Goal: Information Seeking & Learning: Learn about a topic

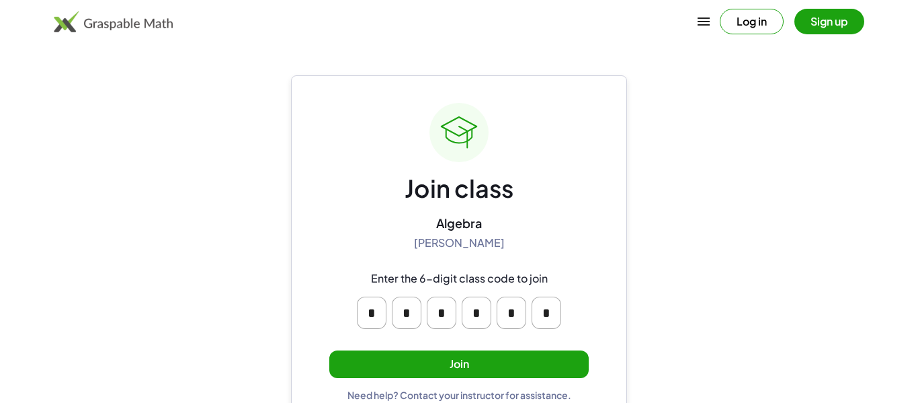
click at [481, 360] on button "Join" at bounding box center [459, 364] width 260 height 28
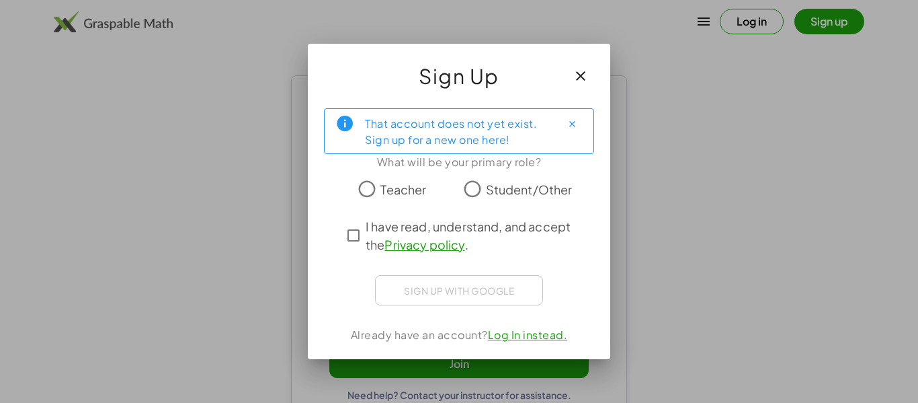
click at [463, 286] on div "Sign up with Google Sign in with Google Sign in with Google. Opens in new tab" at bounding box center [459, 290] width 168 height 30
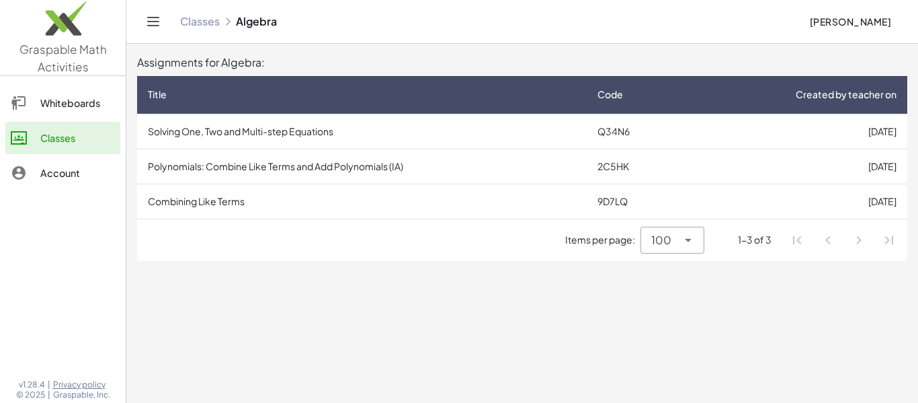
click at [432, 127] on td "Solving One, Two and Multi-step Equations" at bounding box center [362, 131] width 450 height 35
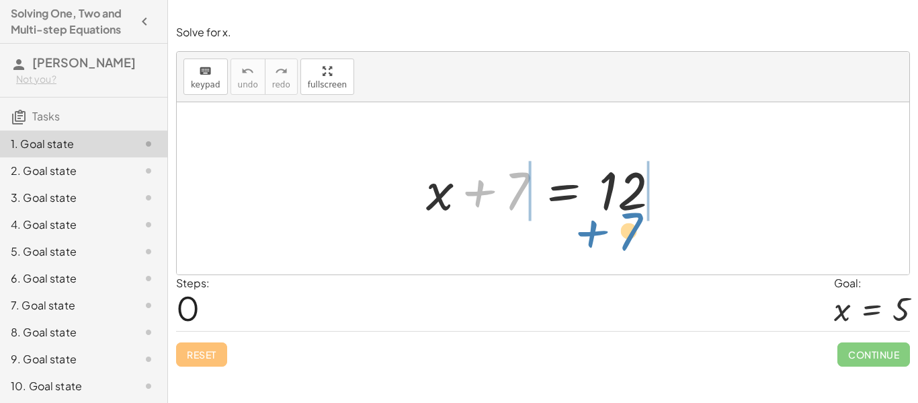
drag, startPoint x: 512, startPoint y: 199, endPoint x: 626, endPoint y: 237, distance: 119.7
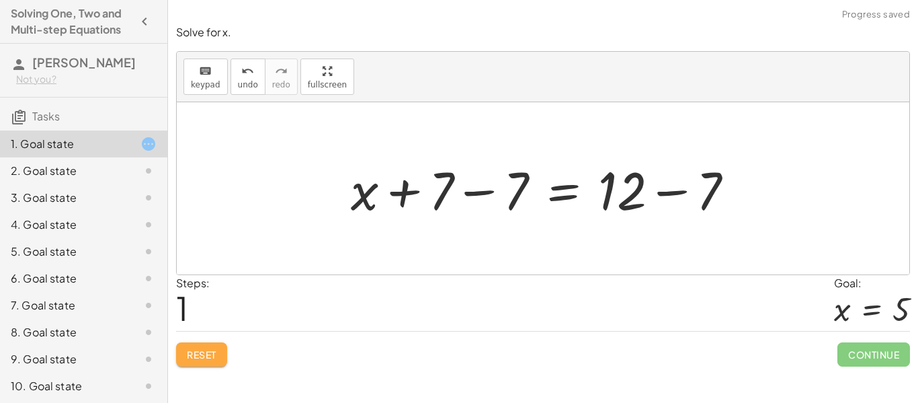
click at [208, 361] on button "Reset" at bounding box center [201, 354] width 51 height 24
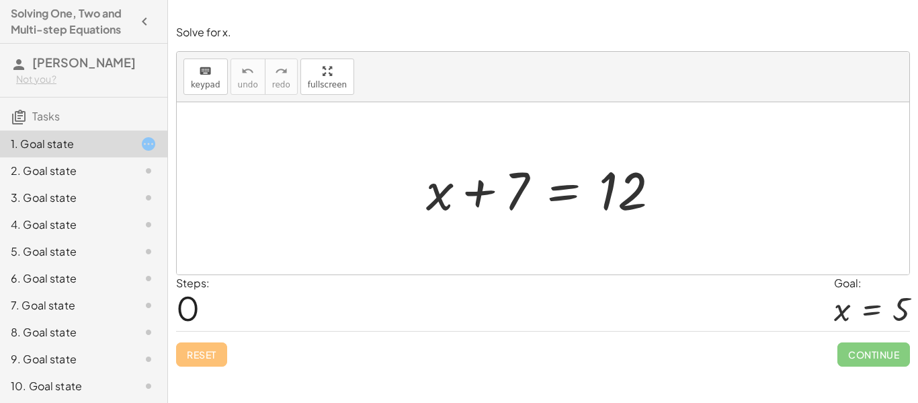
click at [481, 201] on div at bounding box center [549, 188] width 258 height 69
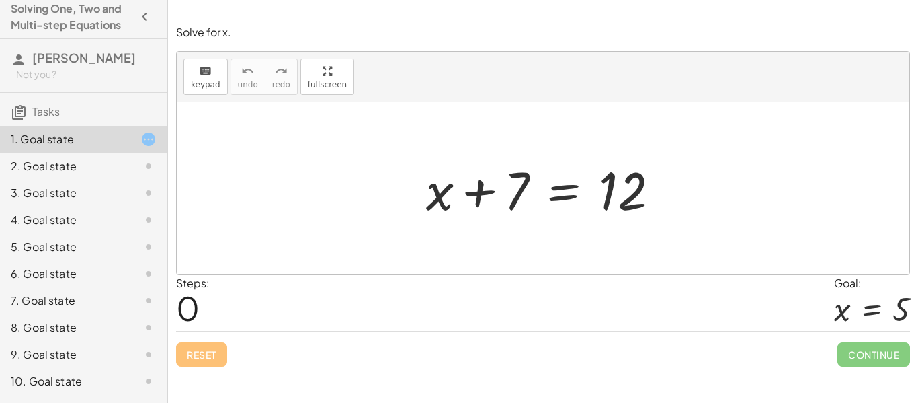
scroll to position [83, 0]
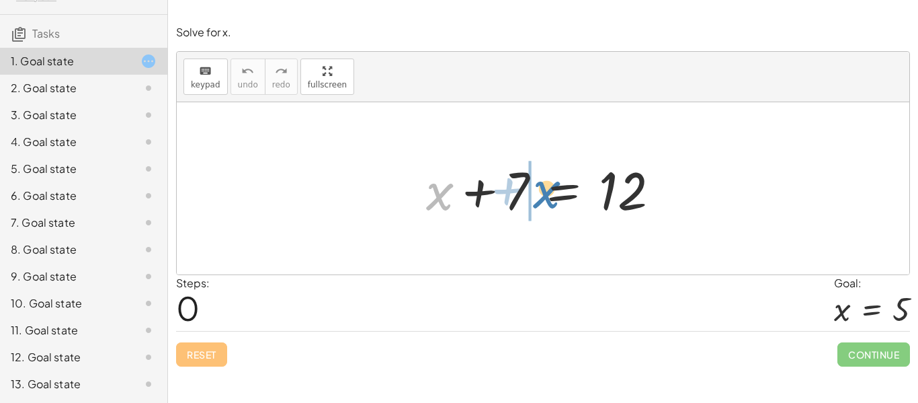
drag, startPoint x: 436, startPoint y: 200, endPoint x: 538, endPoint y: 199, distance: 102.2
click at [538, 199] on div at bounding box center [549, 188] width 258 height 69
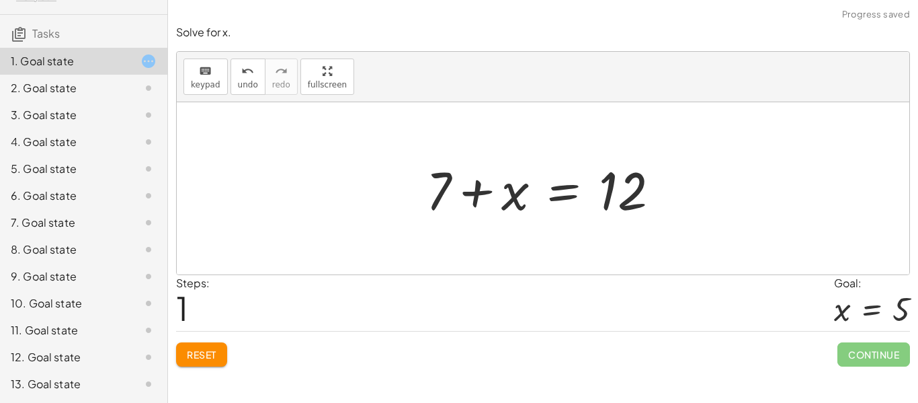
click at [473, 194] on div at bounding box center [549, 188] width 258 height 69
click at [584, 192] on div at bounding box center [549, 188] width 258 height 69
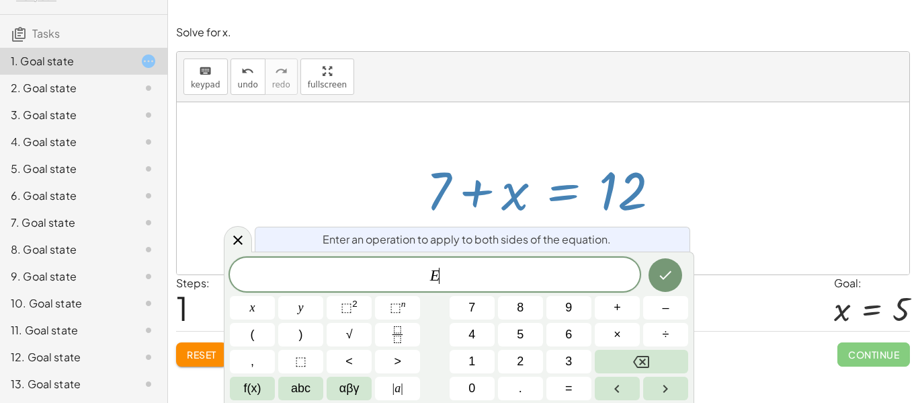
scroll to position [1, 0]
click at [650, 194] on div at bounding box center [549, 188] width 258 height 69
click at [238, 238] on icon at bounding box center [238, 240] width 16 height 16
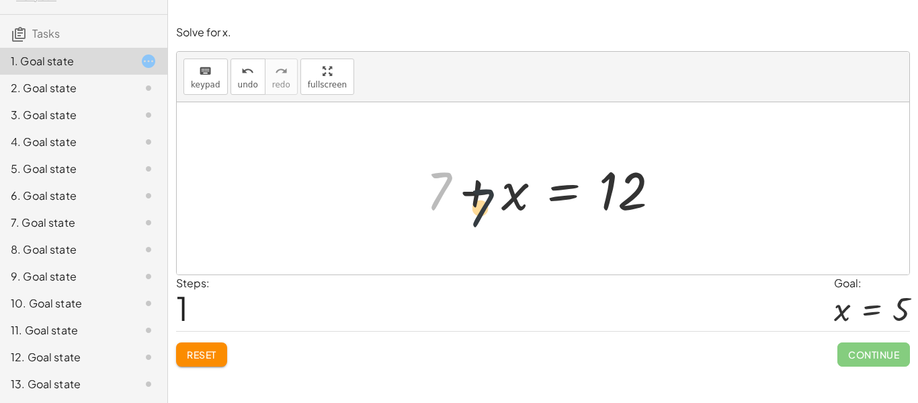
drag, startPoint x: 444, startPoint y: 186, endPoint x: 521, endPoint y: 217, distance: 82.4
click at [521, 217] on div at bounding box center [549, 188] width 258 height 69
click at [445, 200] on div at bounding box center [549, 188] width 258 height 69
click at [649, 205] on div at bounding box center [549, 188] width 258 height 69
click at [630, 194] on div at bounding box center [549, 188] width 258 height 69
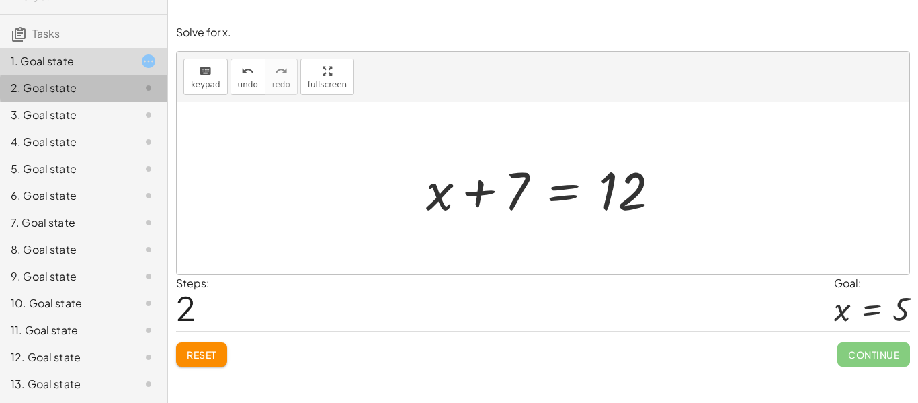
click at [52, 93] on div "2. Goal state" at bounding box center [65, 88] width 108 height 16
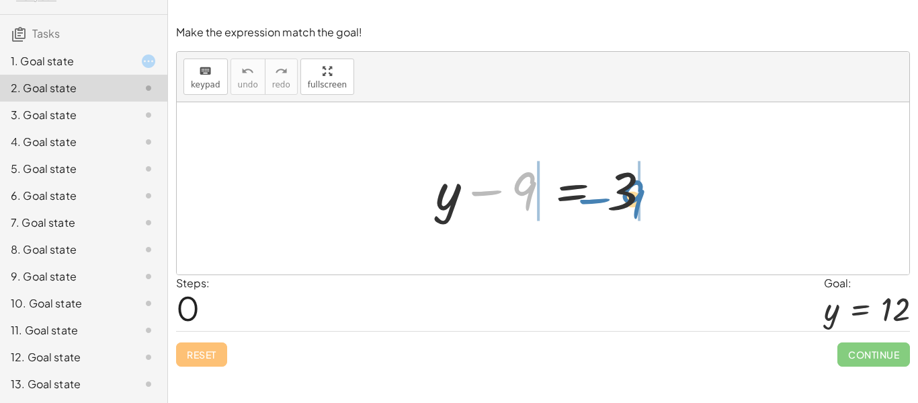
drag, startPoint x: 526, startPoint y: 193, endPoint x: 631, endPoint y: 201, distance: 105.9
click at [631, 201] on div at bounding box center [548, 188] width 239 height 69
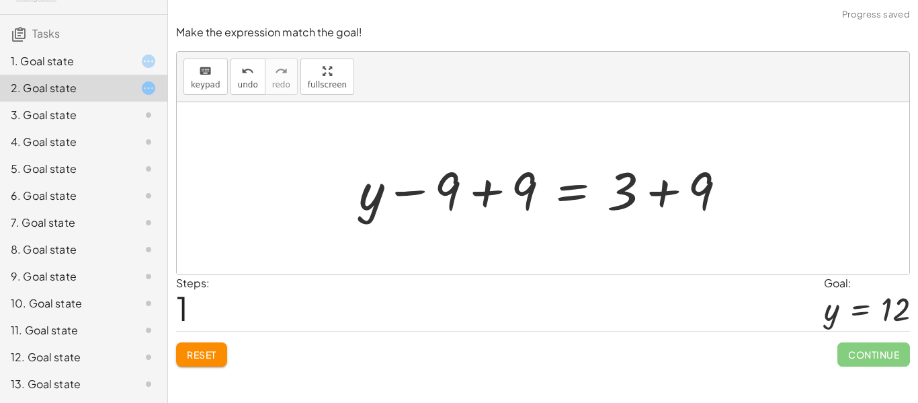
click at [631, 201] on div at bounding box center [548, 188] width 392 height 69
click at [670, 190] on div at bounding box center [548, 188] width 392 height 69
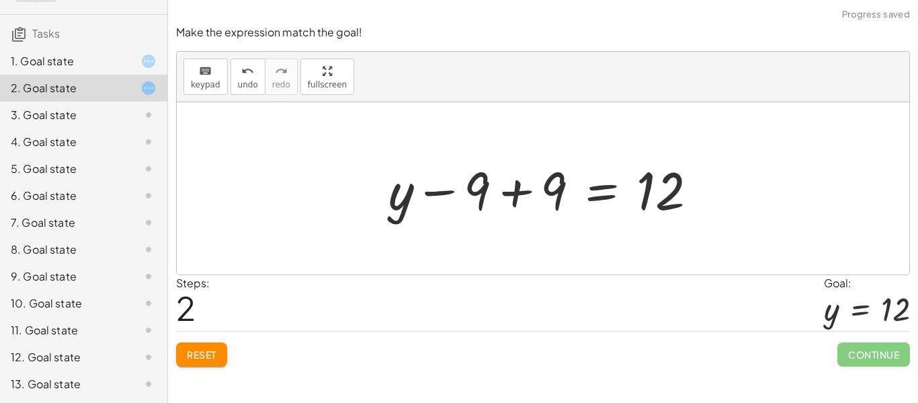
click at [522, 196] on div at bounding box center [548, 188] width 333 height 69
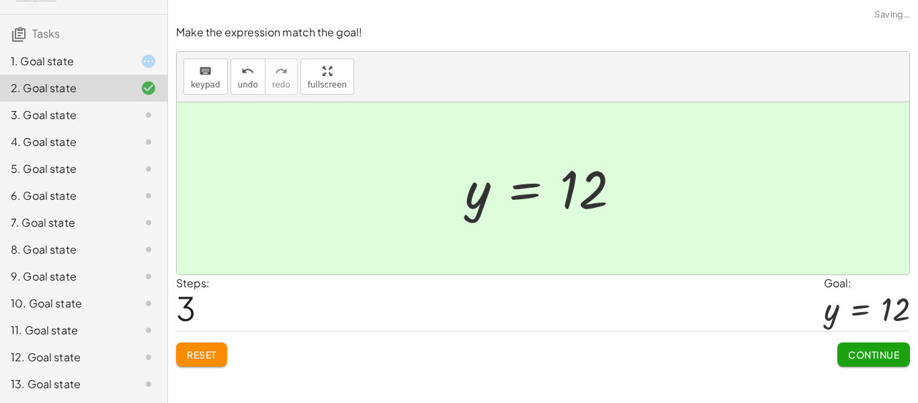
click at [126, 65] on div at bounding box center [138, 61] width 38 height 16
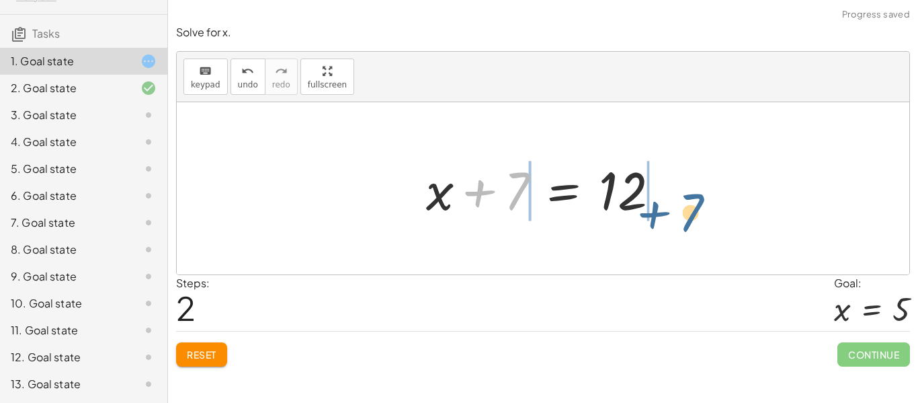
drag, startPoint x: 521, startPoint y: 185, endPoint x: 697, endPoint y: 206, distance: 177.5
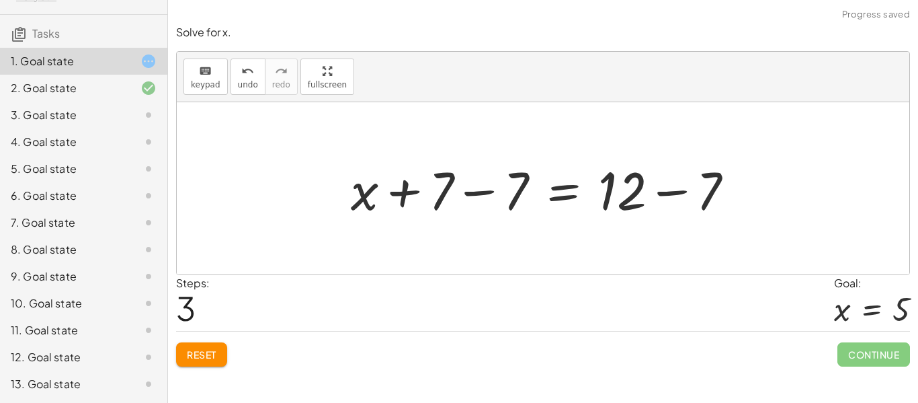
click at [668, 192] on div at bounding box center [547, 188] width 407 height 69
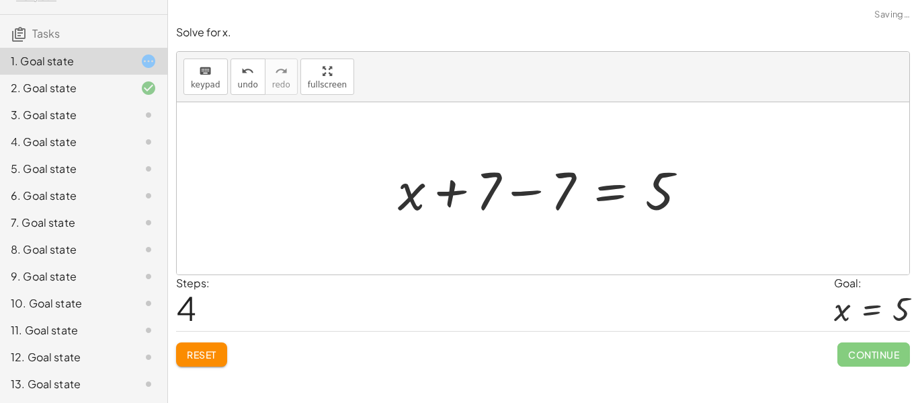
click at [544, 198] on div at bounding box center [547, 188] width 313 height 69
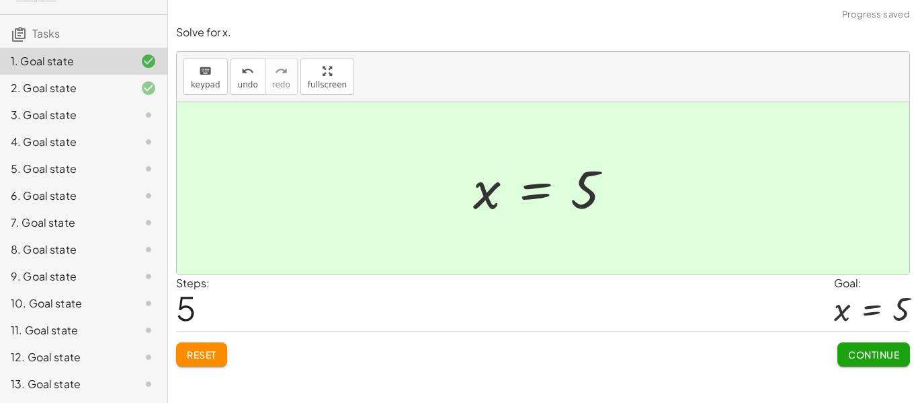
click at [117, 110] on div "3. Goal state" at bounding box center [65, 115] width 108 height 16
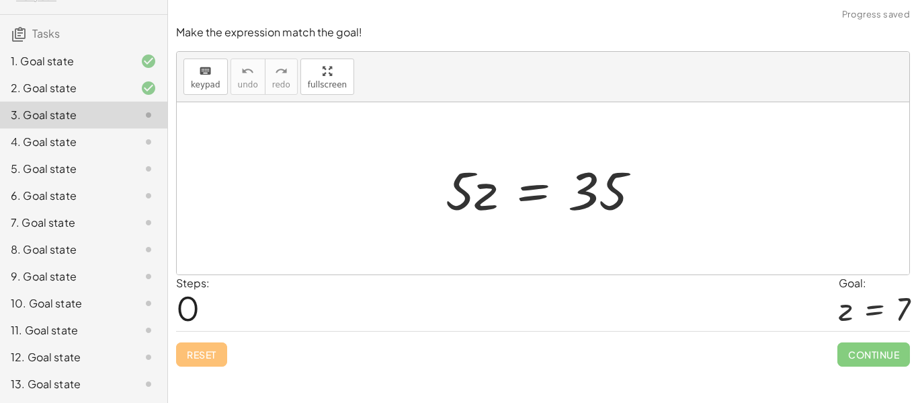
click at [477, 206] on div at bounding box center [548, 188] width 219 height 69
drag, startPoint x: 478, startPoint y: 205, endPoint x: 509, endPoint y: 236, distance: 43.7
click at [509, 236] on div "· z · 5 · 5 · z = 35" at bounding box center [543, 188] width 733 height 172
click at [509, 236] on div at bounding box center [543, 188] width 733 height 172
click at [475, 196] on div at bounding box center [548, 188] width 219 height 69
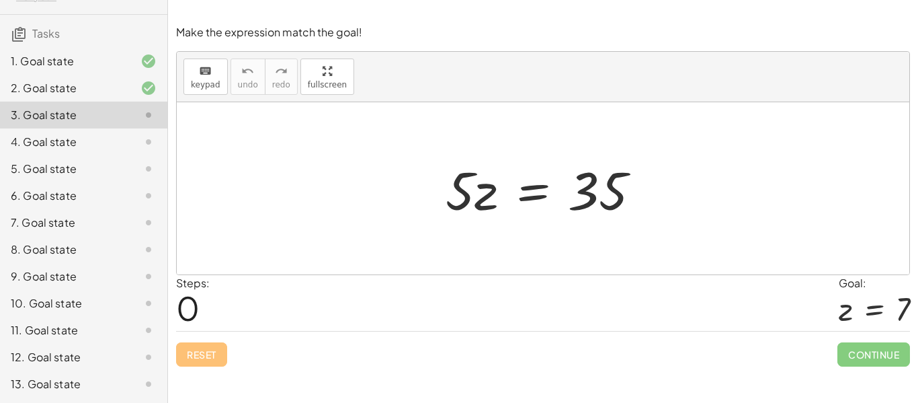
click at [476, 195] on div at bounding box center [548, 188] width 219 height 69
drag, startPoint x: 476, startPoint y: 196, endPoint x: 619, endPoint y: 205, distance: 142.9
click at [619, 205] on div at bounding box center [548, 188] width 219 height 69
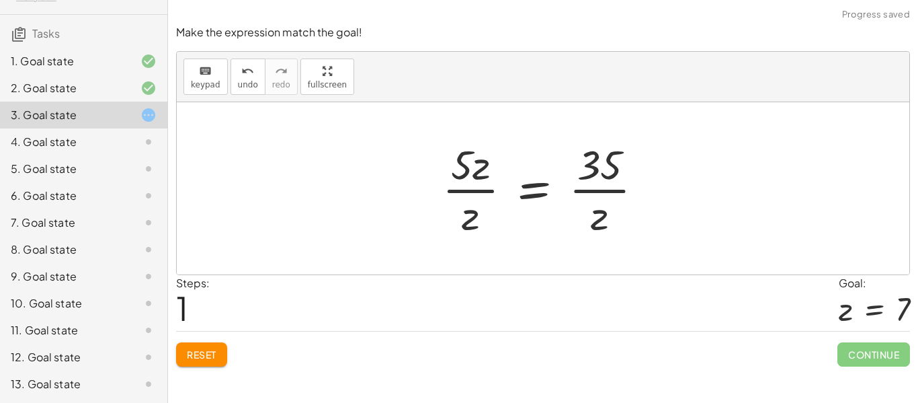
click at [471, 186] on div at bounding box center [549, 188] width 226 height 104
click at [471, 175] on div at bounding box center [549, 188] width 226 height 104
click at [603, 167] on div at bounding box center [549, 188] width 226 height 104
click at [598, 196] on div at bounding box center [549, 188] width 226 height 104
click at [600, 188] on div at bounding box center [549, 188] width 226 height 104
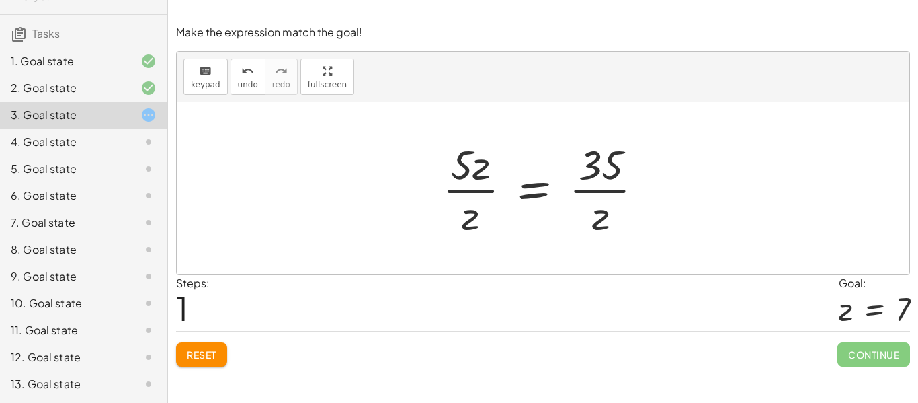
click at [600, 188] on div at bounding box center [549, 188] width 226 height 104
click at [207, 352] on span "Reset" at bounding box center [202, 354] width 30 height 12
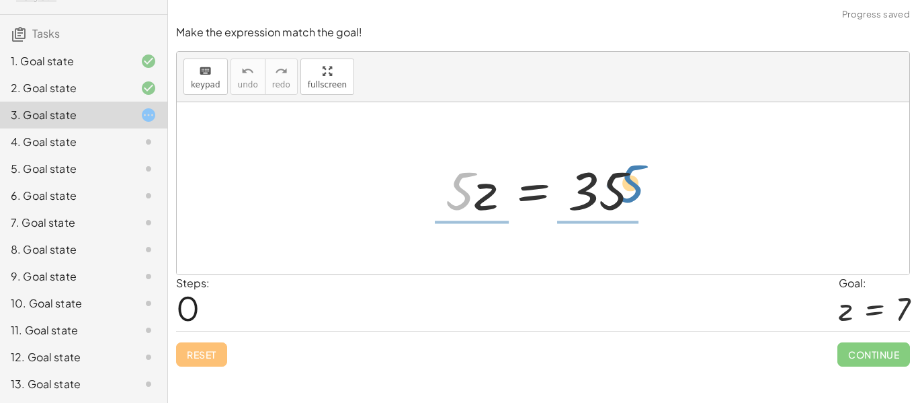
drag, startPoint x: 463, startPoint y: 201, endPoint x: 632, endPoint y: 194, distance: 169.6
click at [632, 194] on div at bounding box center [548, 188] width 219 height 69
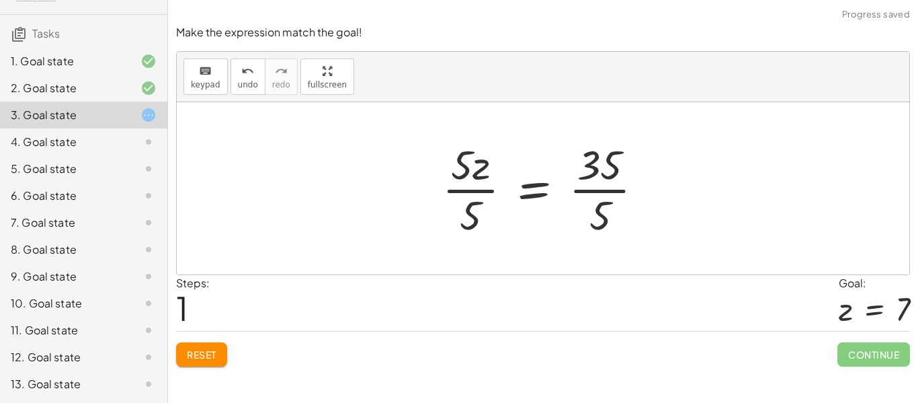
click at [598, 189] on div at bounding box center [549, 188] width 226 height 104
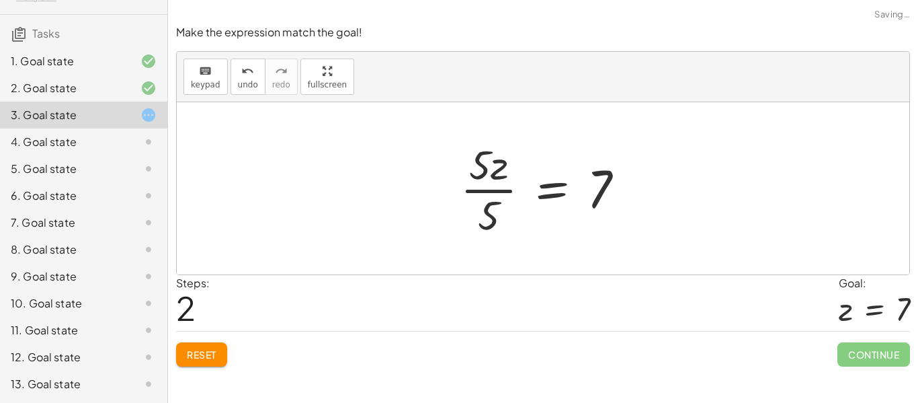
click at [475, 180] on div at bounding box center [548, 188] width 188 height 104
click at [485, 167] on div at bounding box center [548, 188] width 188 height 104
click at [492, 190] on div at bounding box center [548, 188] width 188 height 104
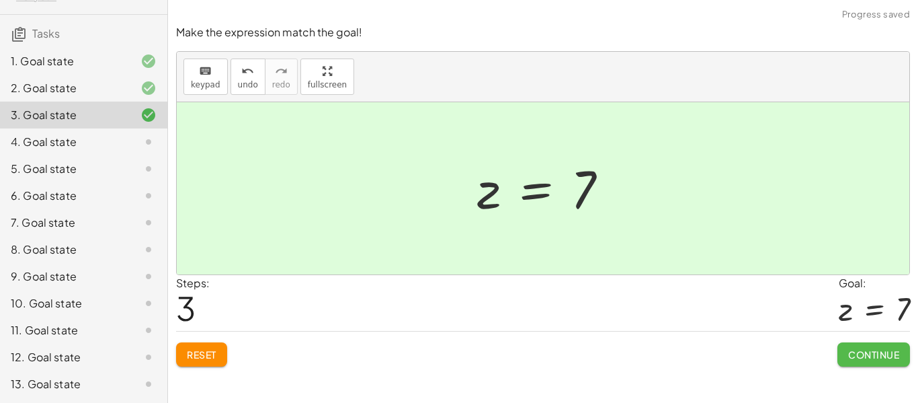
click at [857, 356] on span "Continue" at bounding box center [874, 354] width 51 height 12
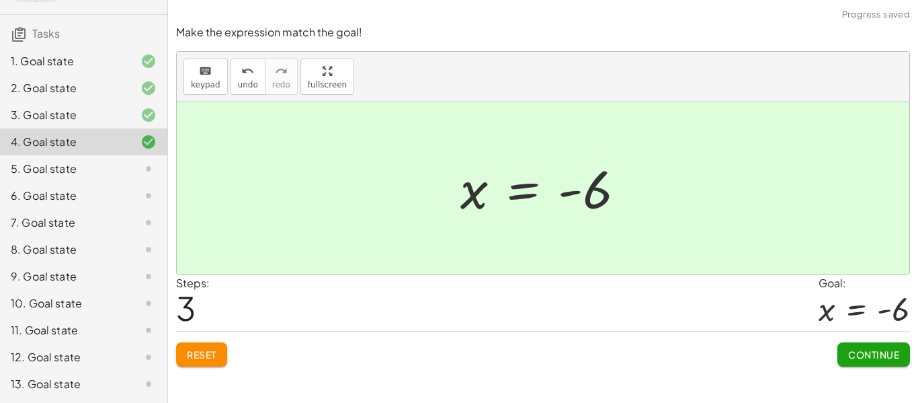
click at [891, 364] on button "Continue" at bounding box center [874, 354] width 73 height 24
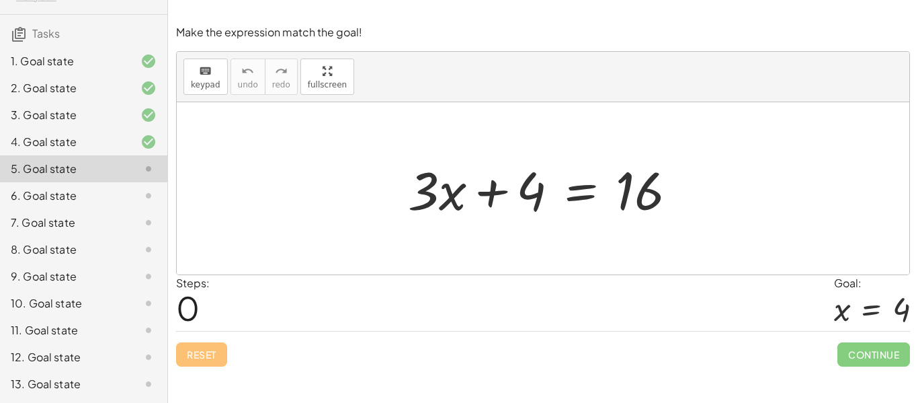
click at [49, 369] on div "12. Goal state" at bounding box center [83, 357] width 167 height 27
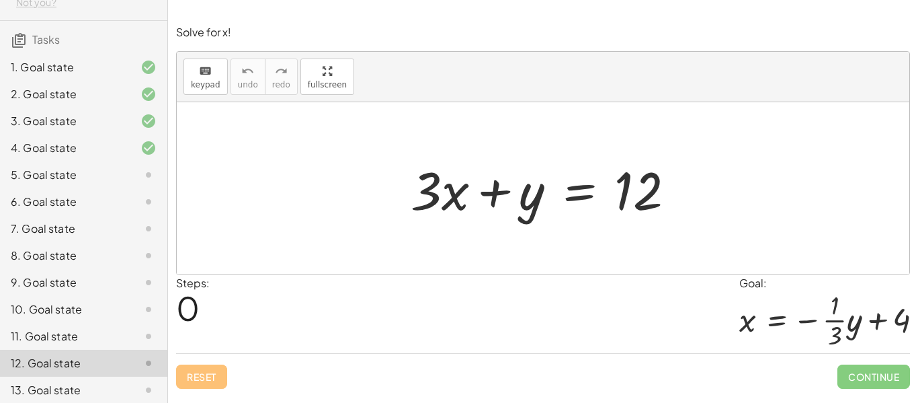
scroll to position [83, 0]
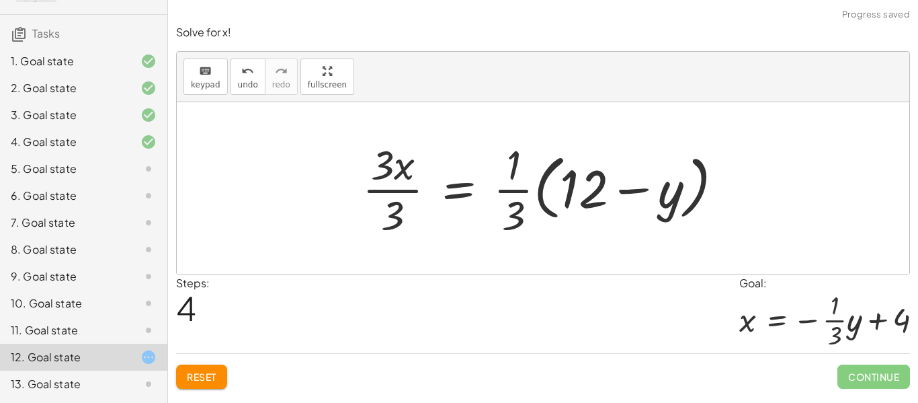
click at [206, 385] on button "Reset" at bounding box center [201, 376] width 51 height 24
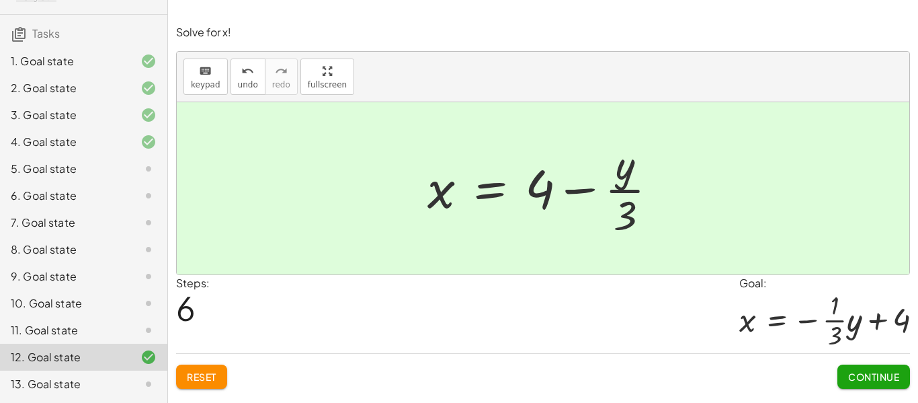
click at [865, 368] on button "Continue" at bounding box center [874, 376] width 73 height 24
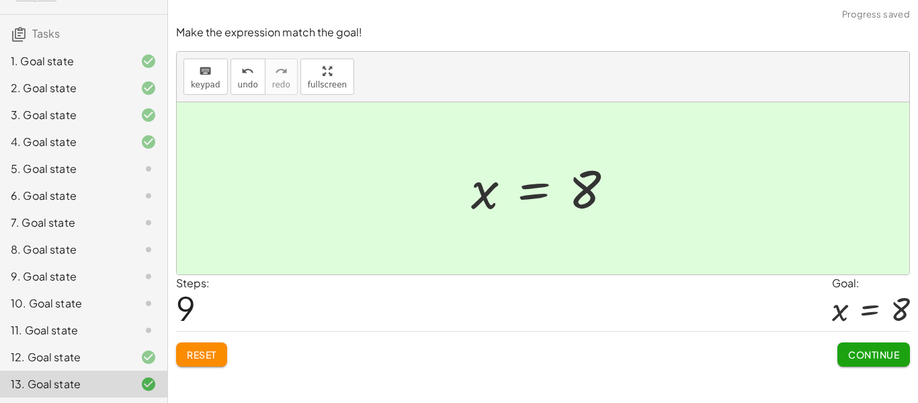
click at [895, 360] on span "Continue" at bounding box center [874, 354] width 51 height 12
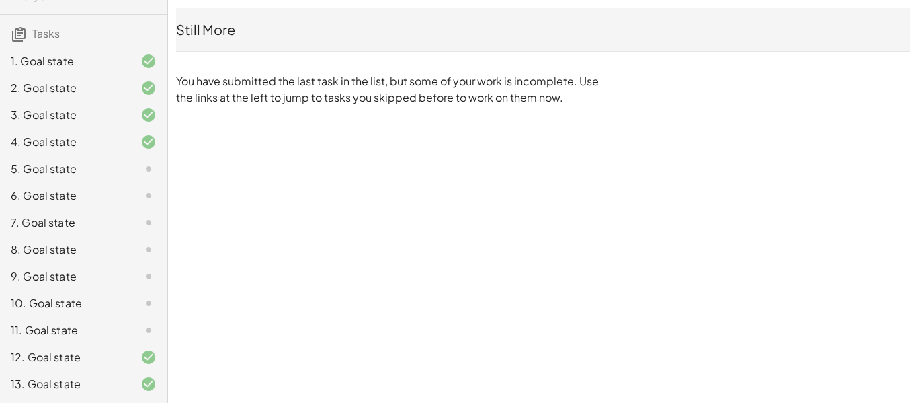
click at [86, 209] on div "5. Goal state" at bounding box center [83, 222] width 167 height 27
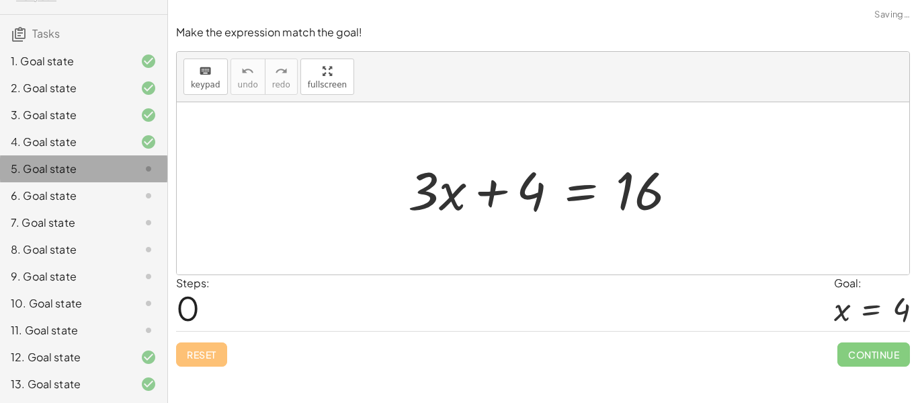
click at [34, 181] on div "5. Goal state" at bounding box center [83, 168] width 167 height 27
click at [22, 263] on div "7. Goal state" at bounding box center [83, 276] width 167 height 27
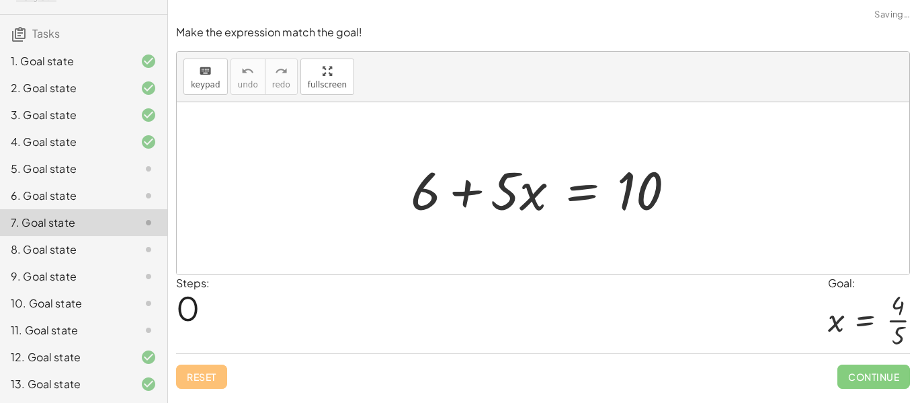
click at [69, 172] on div "5. Goal state" at bounding box center [65, 169] width 108 height 16
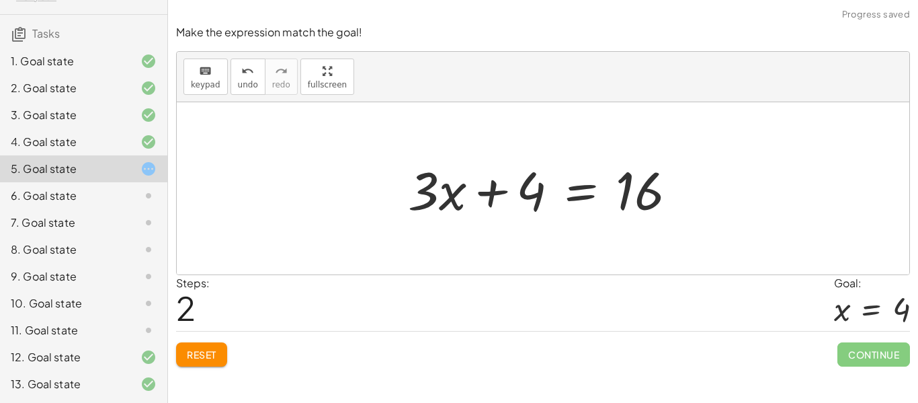
click at [182, 346] on button "Reset" at bounding box center [201, 354] width 51 height 24
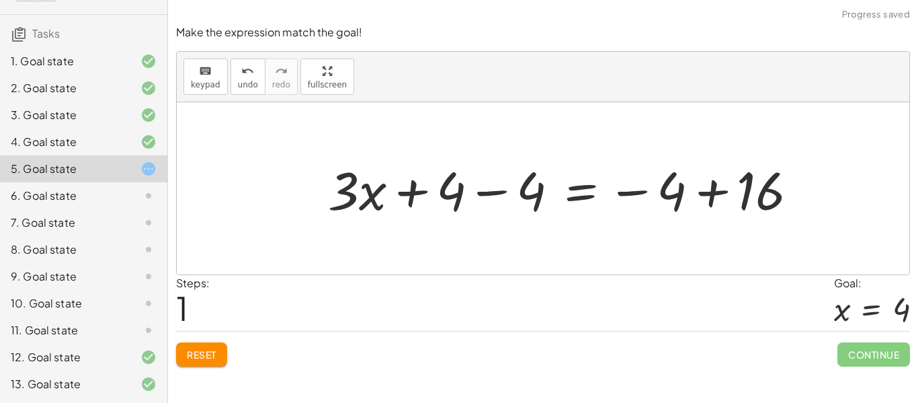
click at [198, 363] on button "Reset" at bounding box center [201, 354] width 51 height 24
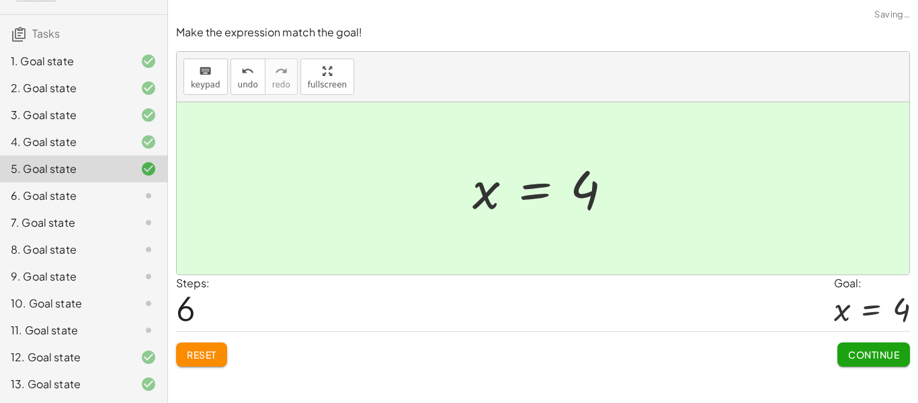
click at [853, 364] on button "Continue" at bounding box center [874, 354] width 73 height 24
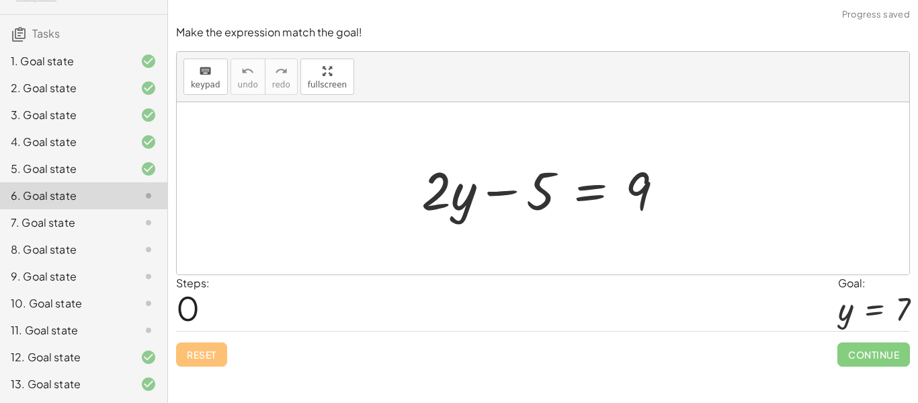
click at [135, 370] on div "11. Goal state" at bounding box center [83, 383] width 167 height 27
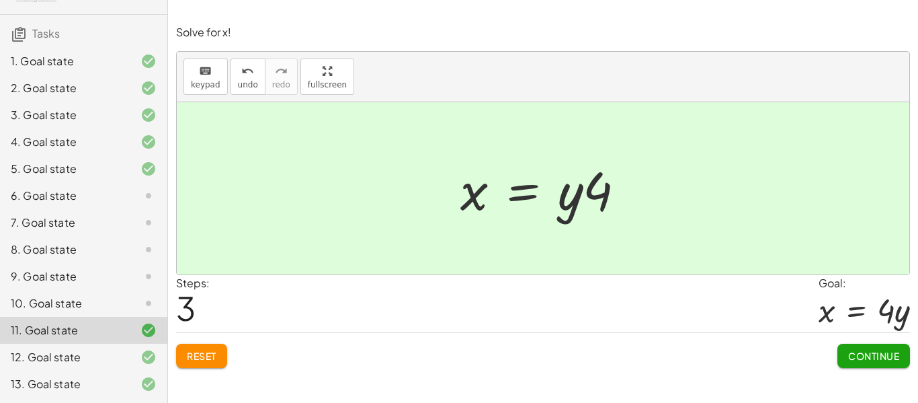
click at [155, 307] on icon at bounding box center [149, 303] width 16 height 16
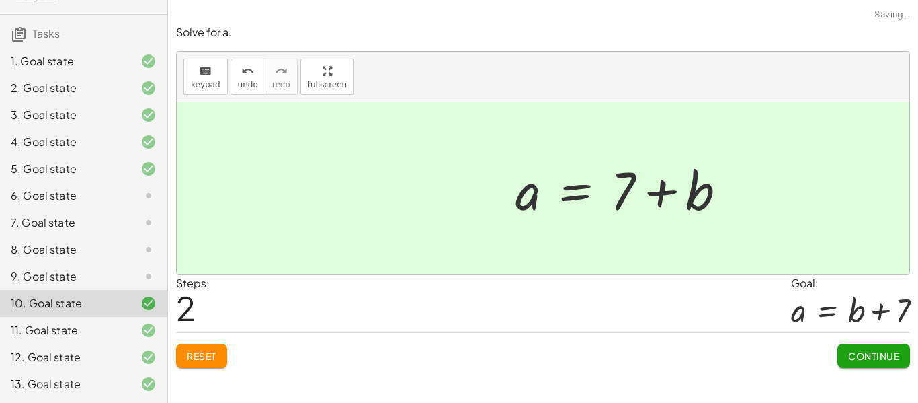
click at [882, 366] on button "Continue" at bounding box center [874, 356] width 73 height 24
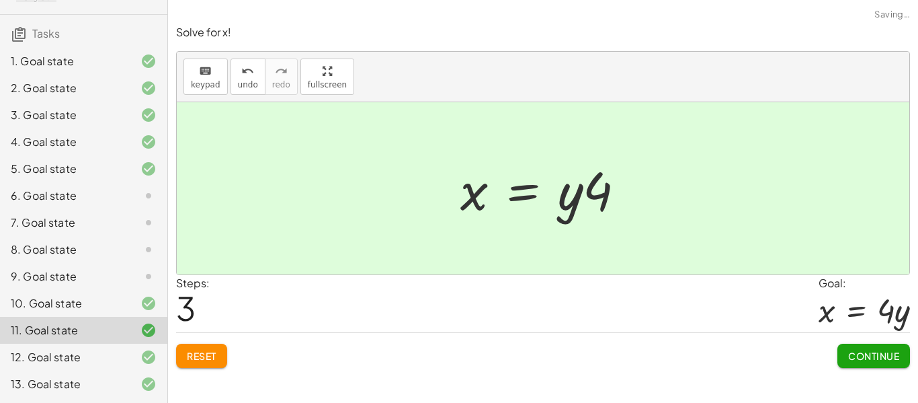
click at [102, 276] on div "9. Goal state" at bounding box center [65, 276] width 108 height 16
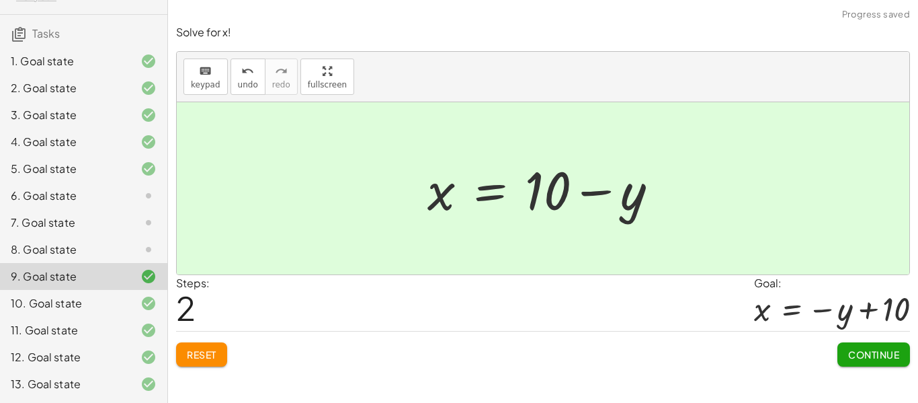
click at [128, 247] on div at bounding box center [138, 249] width 38 height 16
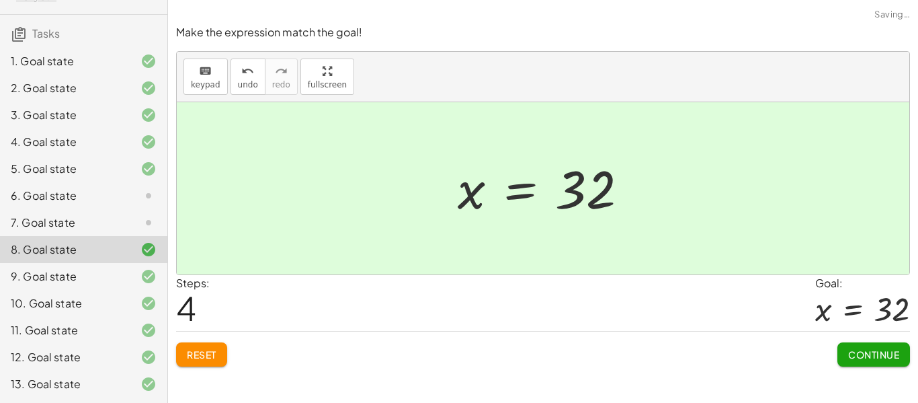
click at [113, 225] on div "7. Goal state" at bounding box center [65, 222] width 108 height 16
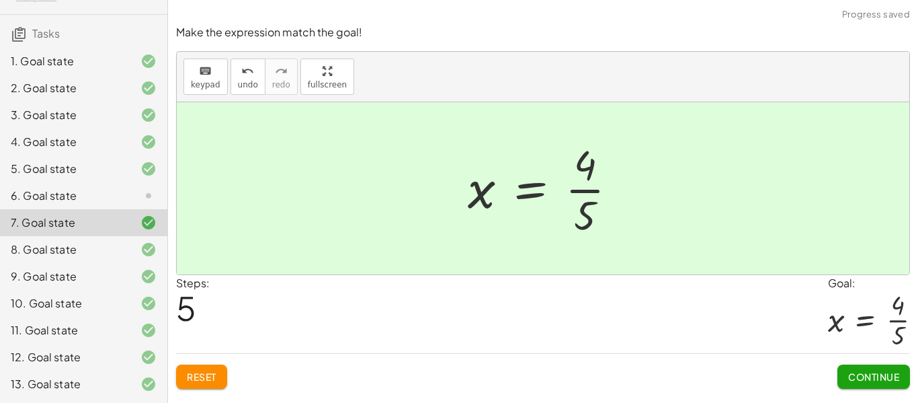
click at [73, 199] on div "6. Goal state" at bounding box center [65, 196] width 108 height 16
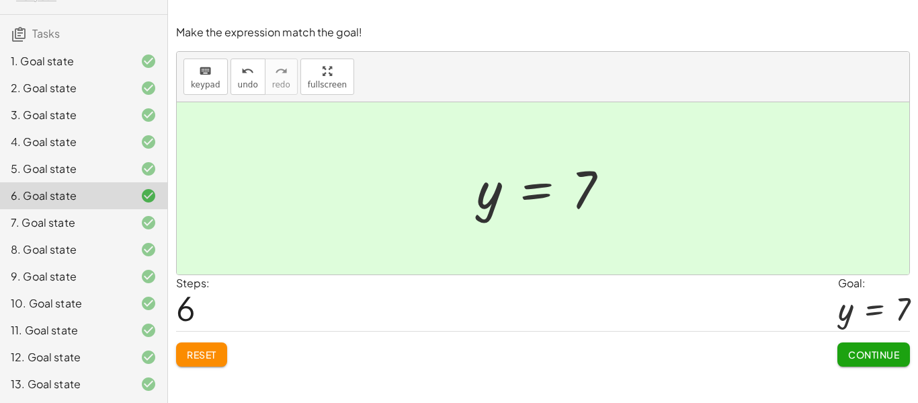
scroll to position [1, 0]
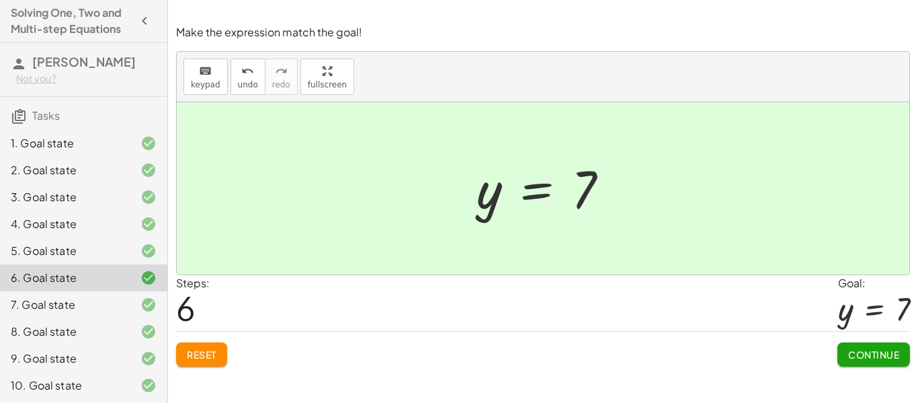
click at [47, 15] on h4 "Solving One, Two and Multi-step Equations" at bounding box center [72, 21] width 122 height 32
click at [144, 19] on icon "button" at bounding box center [144, 21] width 16 height 16
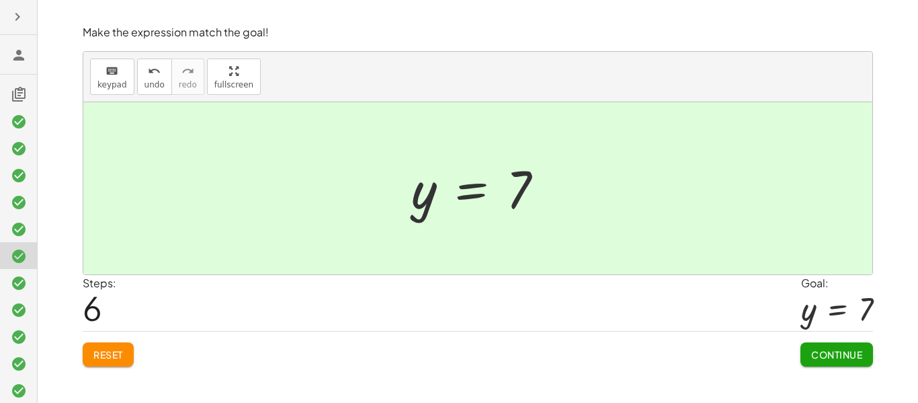
click at [15, 22] on icon "button" at bounding box center [17, 17] width 16 height 16
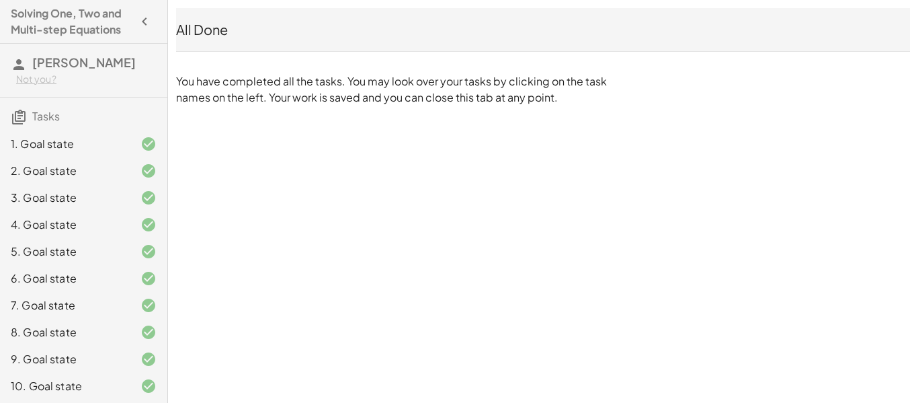
click at [76, 61] on span "[PERSON_NAME]" at bounding box center [84, 61] width 104 height 15
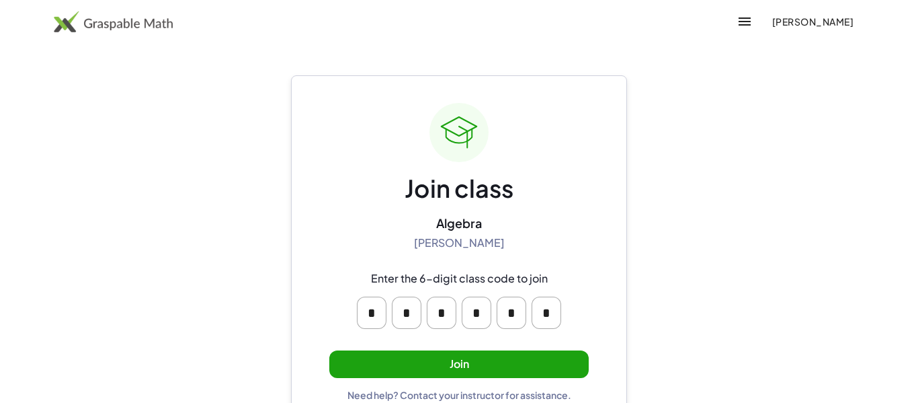
click at [563, 360] on button "Join" at bounding box center [459, 364] width 260 height 28
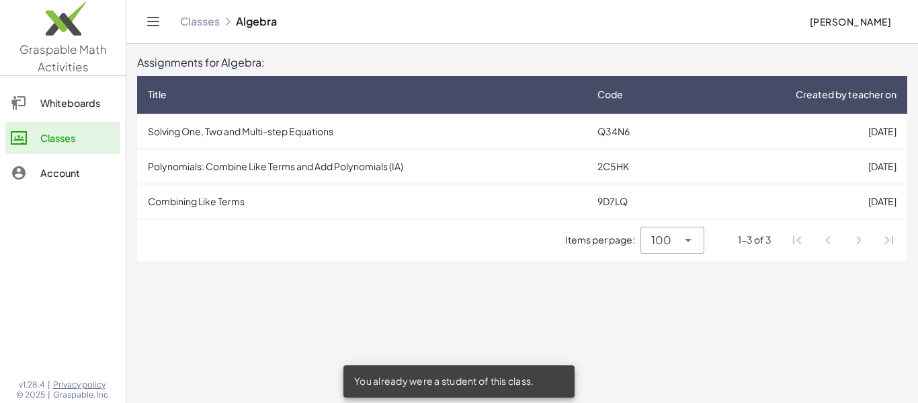
click at [414, 200] on td "Combining Like Terms" at bounding box center [362, 201] width 450 height 35
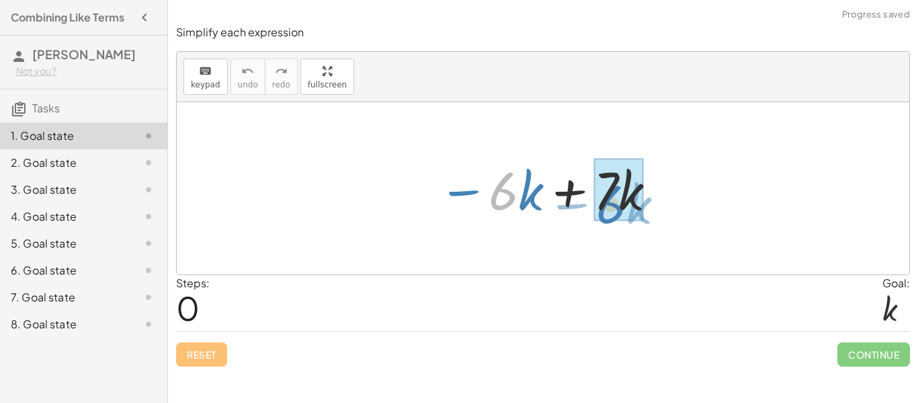
drag, startPoint x: 514, startPoint y: 201, endPoint x: 631, endPoint y: 207, distance: 117.2
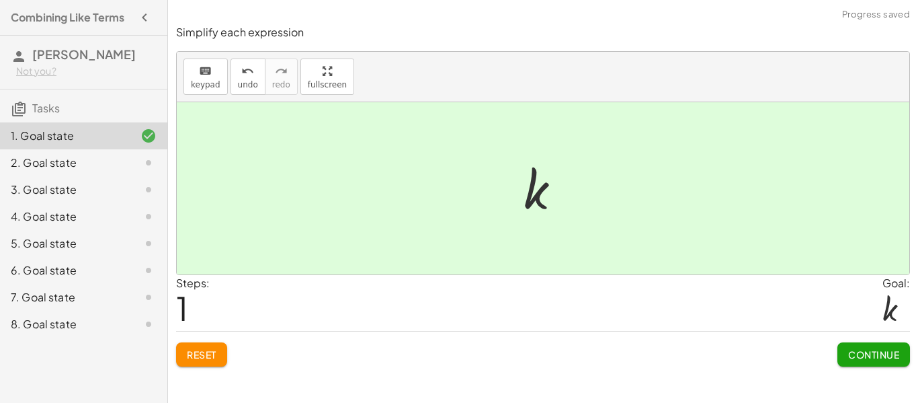
click at [52, 161] on div "2. Goal state" at bounding box center [65, 163] width 108 height 16
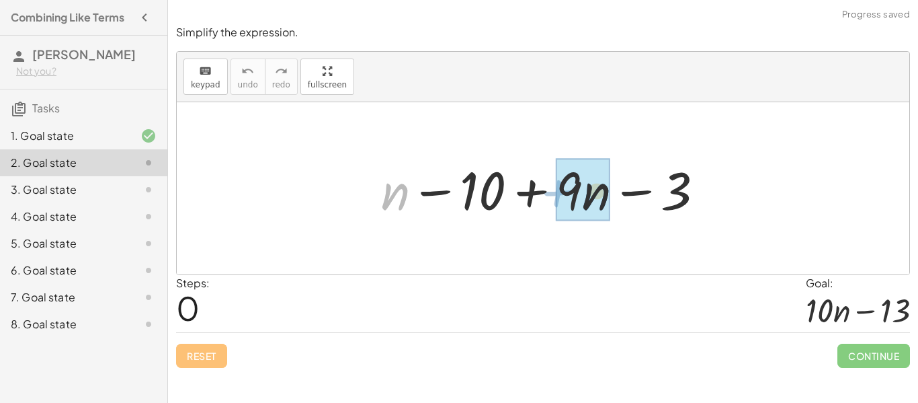
drag, startPoint x: 396, startPoint y: 198, endPoint x: 592, endPoint y: 202, distance: 195.7
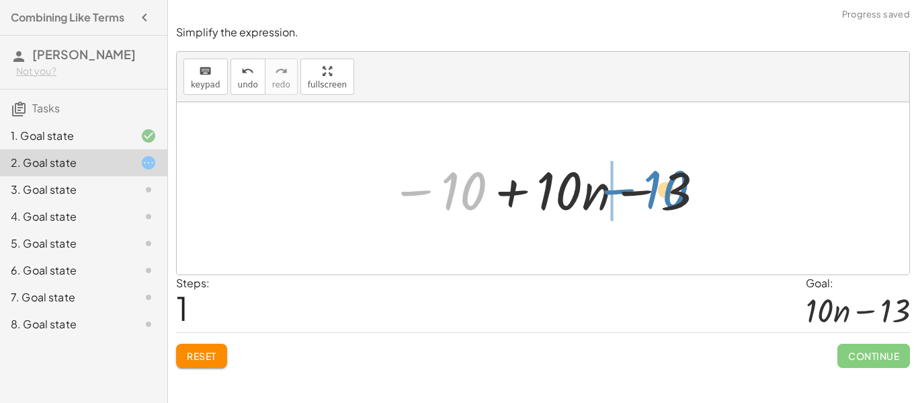
drag, startPoint x: 448, startPoint y: 194, endPoint x: 640, endPoint y: 197, distance: 192.3
click at [640, 197] on div at bounding box center [548, 188] width 329 height 69
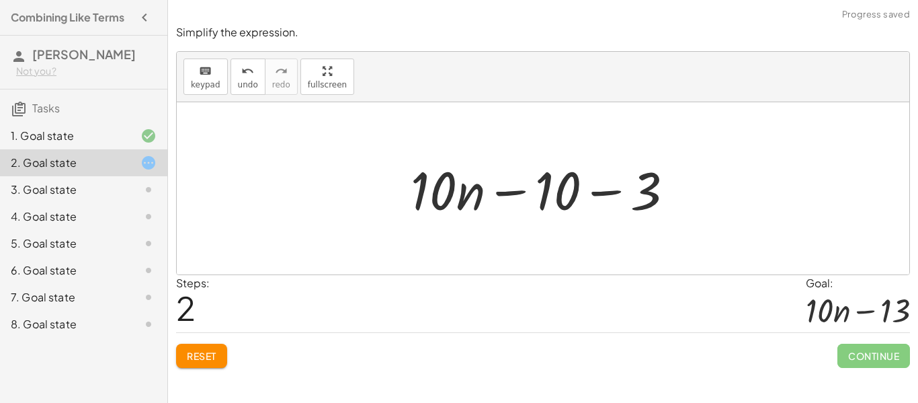
click at [596, 197] on div at bounding box center [548, 188] width 288 height 69
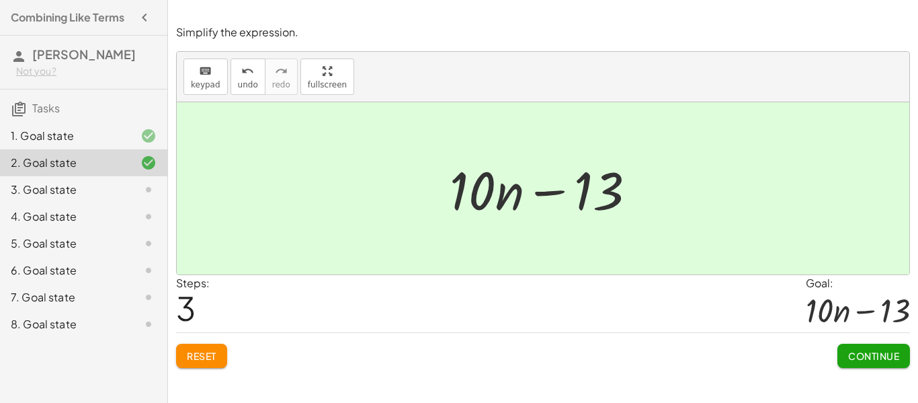
click at [118, 184] on div "3. Goal state" at bounding box center [65, 190] width 108 height 16
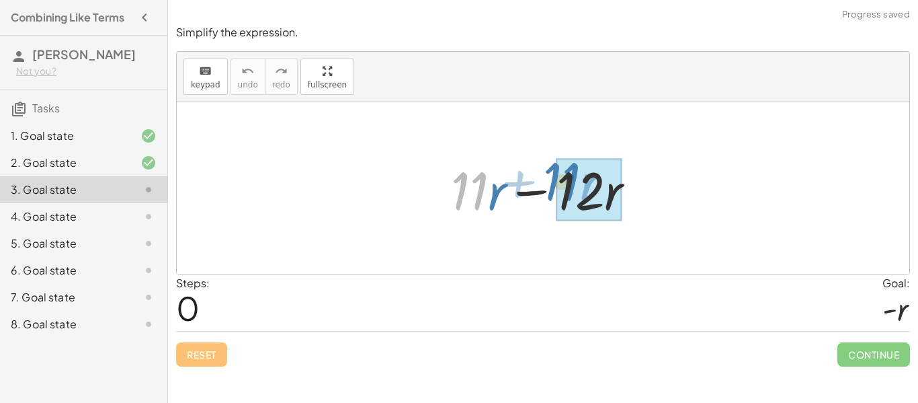
drag, startPoint x: 475, startPoint y: 182, endPoint x: 597, endPoint y: 192, distance: 122.1
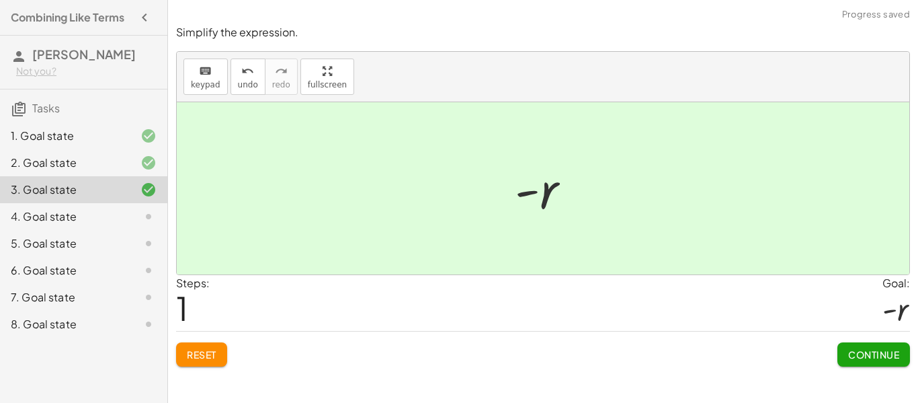
click at [54, 210] on div "4. Goal state" at bounding box center [65, 216] width 108 height 16
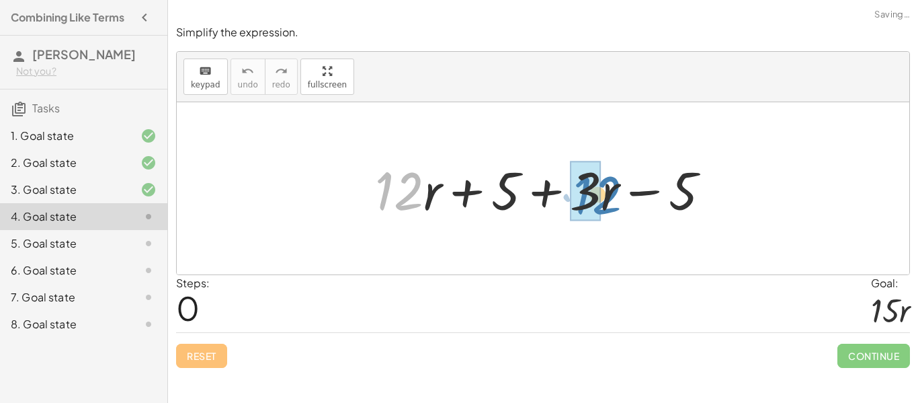
drag, startPoint x: 395, startPoint y: 199, endPoint x: 594, endPoint y: 203, distance: 199.1
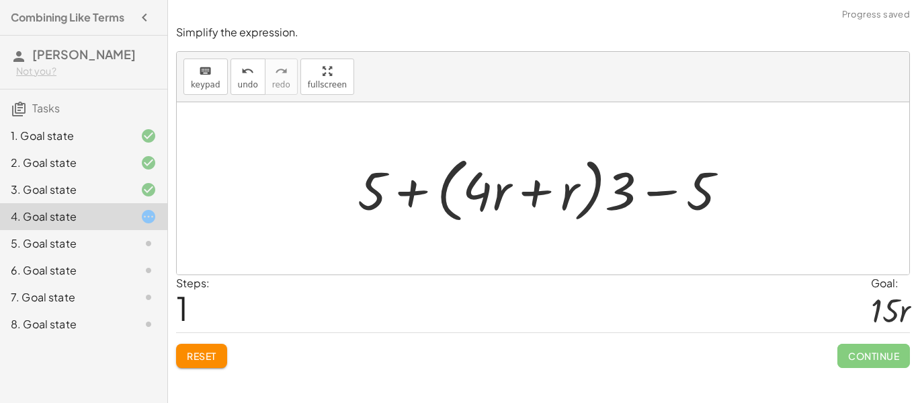
click at [572, 192] on div at bounding box center [548, 188] width 395 height 77
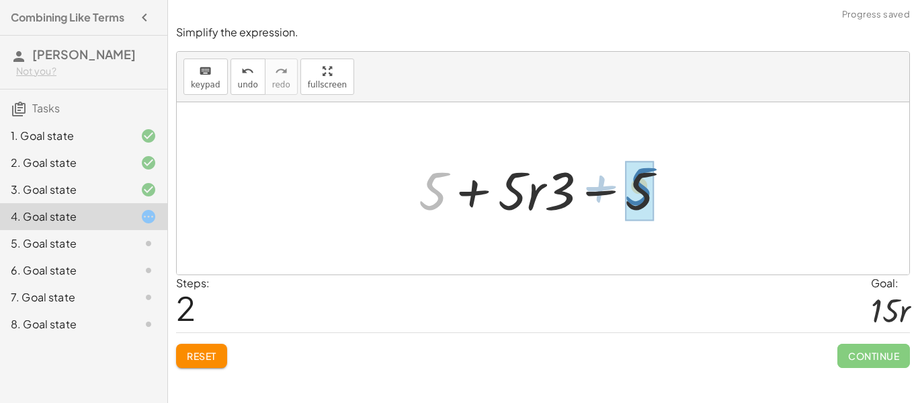
drag, startPoint x: 438, startPoint y: 190, endPoint x: 643, endPoint y: 186, distance: 205.8
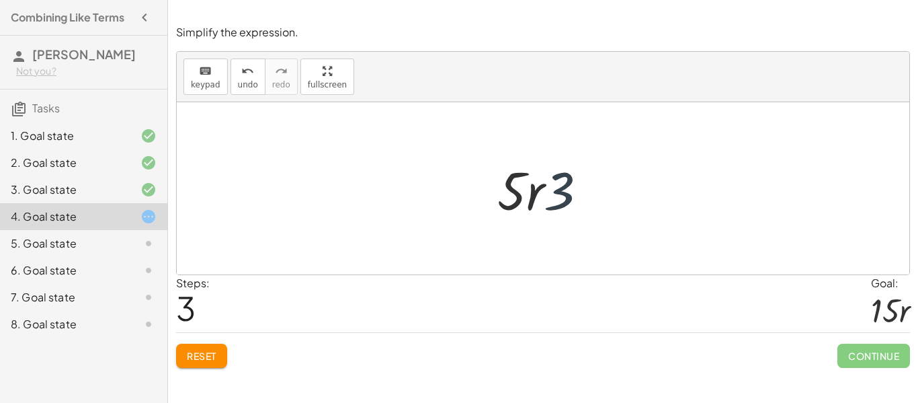
drag, startPoint x: 553, startPoint y: 198, endPoint x: 565, endPoint y: 205, distance: 13.3
click at [565, 205] on div at bounding box center [548, 188] width 114 height 69
click at [200, 362] on span "Reset" at bounding box center [202, 356] width 30 height 12
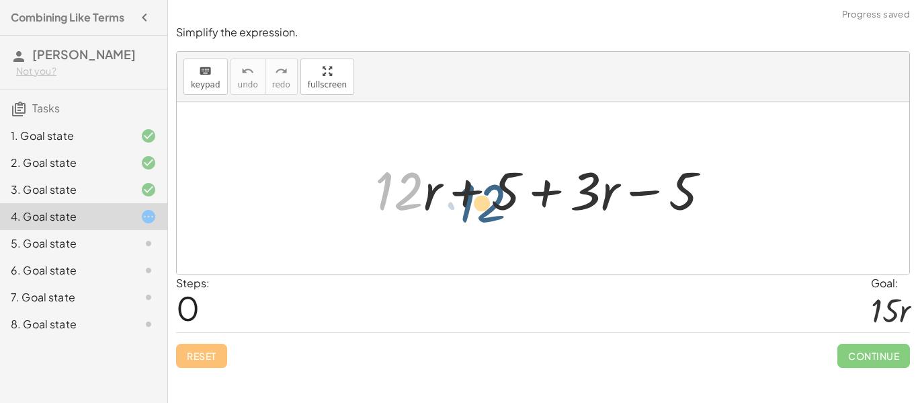
drag, startPoint x: 401, startPoint y: 193, endPoint x: 375, endPoint y: 185, distance: 27.4
click at [375, 185] on div at bounding box center [548, 188] width 360 height 69
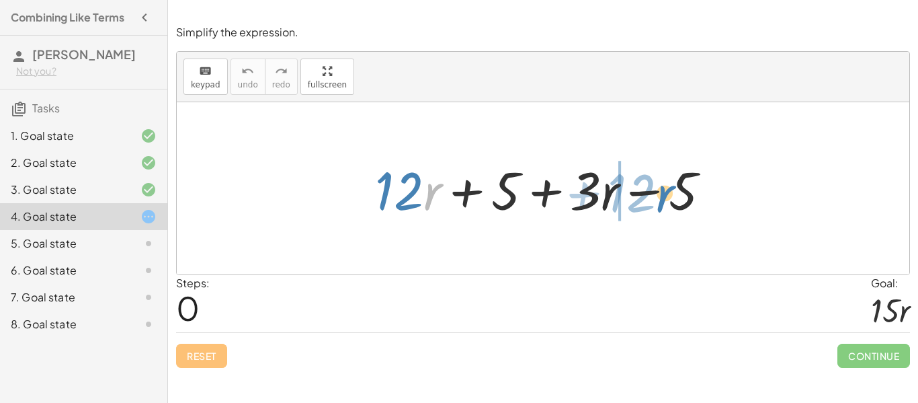
drag, startPoint x: 434, startPoint y: 194, endPoint x: 666, endPoint y: 197, distance: 232.0
click at [666, 197] on div at bounding box center [548, 188] width 360 height 69
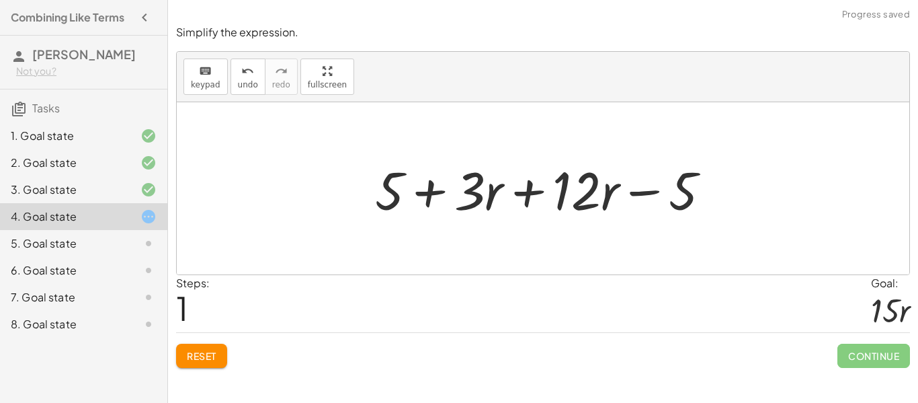
click at [539, 191] on div at bounding box center [548, 188] width 360 height 69
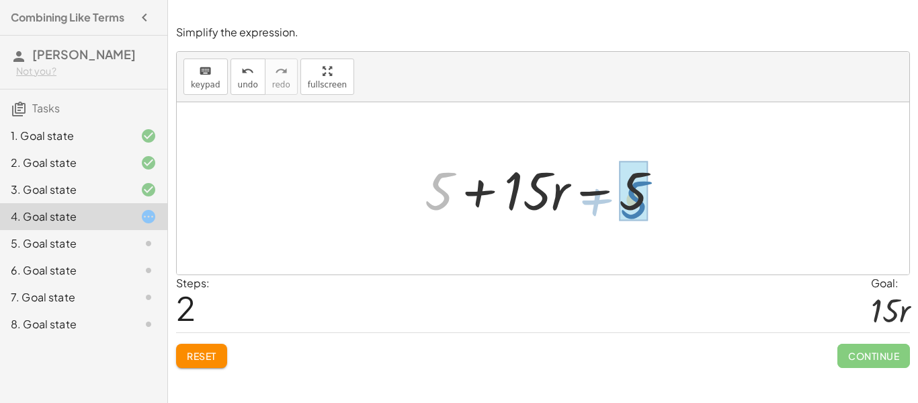
drag, startPoint x: 442, startPoint y: 186, endPoint x: 643, endPoint y: 194, distance: 201.2
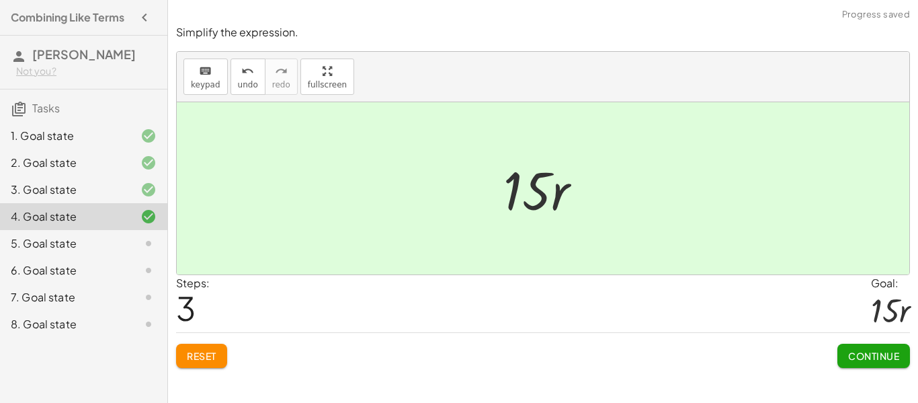
click at [131, 248] on div at bounding box center [138, 243] width 38 height 16
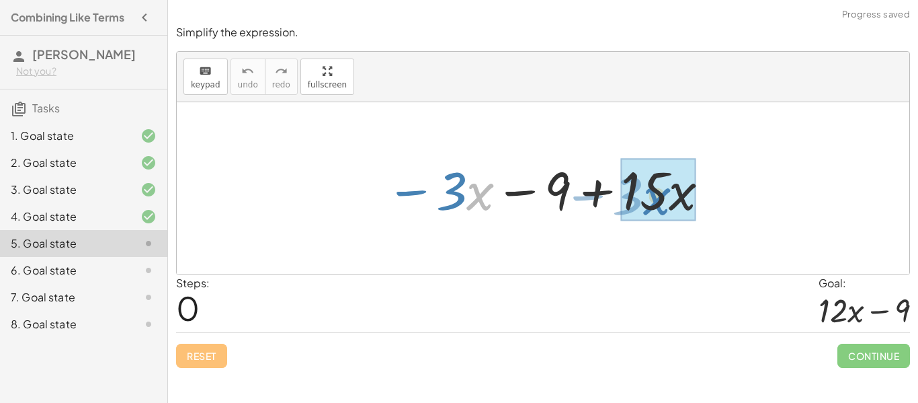
drag, startPoint x: 469, startPoint y: 189, endPoint x: 642, endPoint y: 194, distance: 173.5
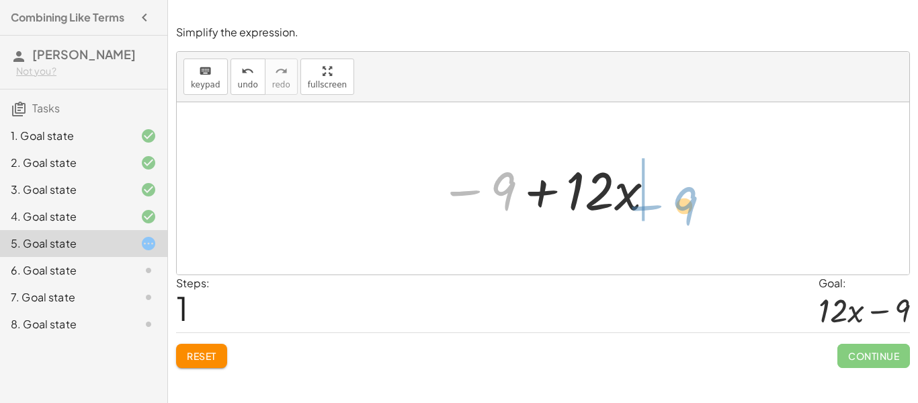
drag, startPoint x: 505, startPoint y: 187, endPoint x: 667, endPoint y: 202, distance: 162.8
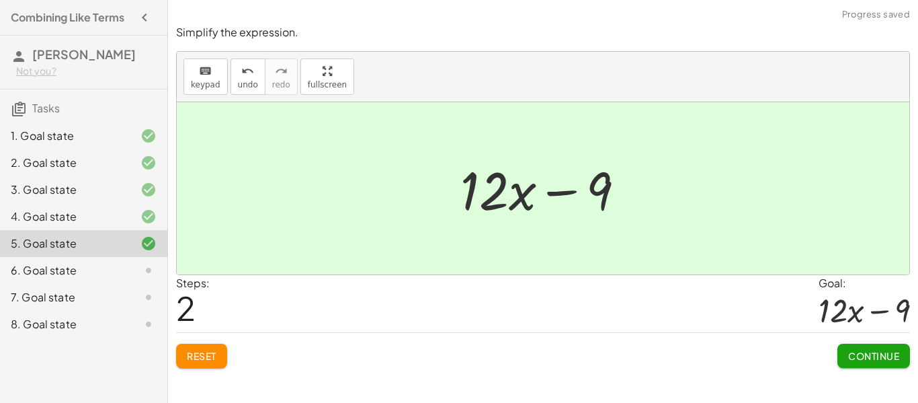
click at [890, 356] on span "Continue" at bounding box center [874, 356] width 51 height 12
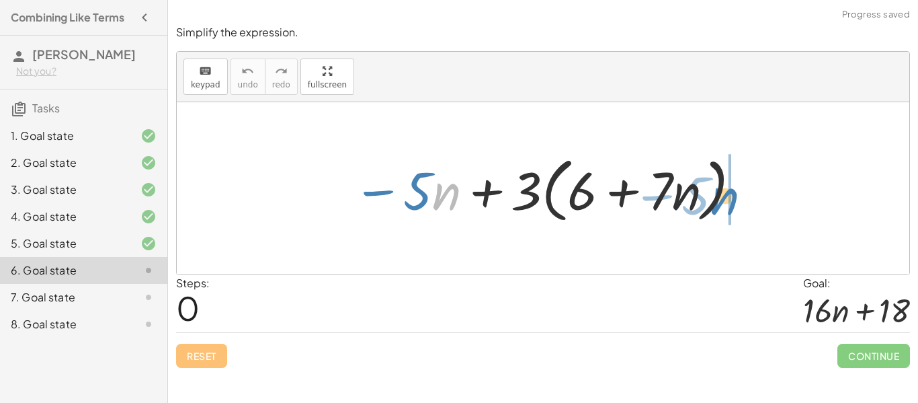
drag, startPoint x: 446, startPoint y: 191, endPoint x: 705, endPoint y: 193, distance: 259.6
click at [705, 193] on div at bounding box center [547, 188] width 403 height 77
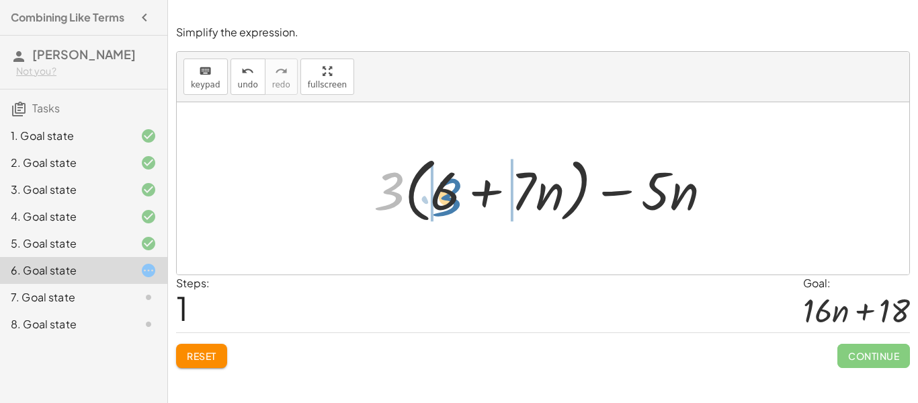
drag, startPoint x: 390, startPoint y: 195, endPoint x: 449, endPoint y: 201, distance: 59.5
click at [449, 201] on div at bounding box center [548, 188] width 362 height 77
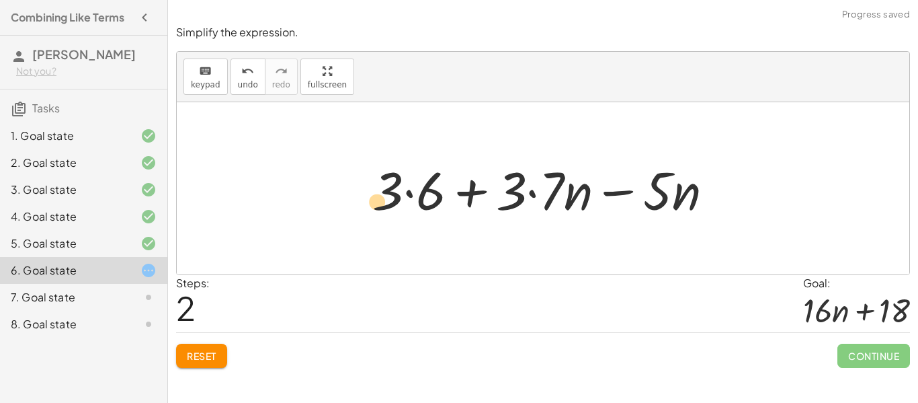
drag, startPoint x: 387, startPoint y: 187, endPoint x: 370, endPoint y: 198, distance: 20.0
click at [370, 198] on div at bounding box center [548, 188] width 365 height 69
click at [412, 196] on div at bounding box center [548, 188] width 365 height 69
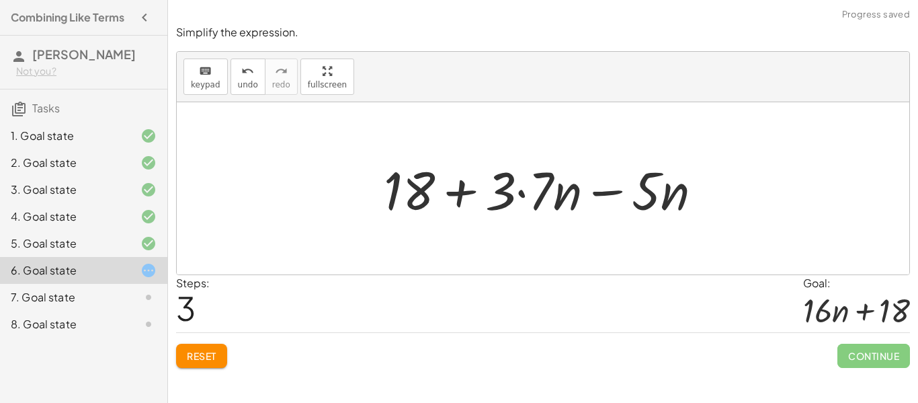
click at [516, 203] on div at bounding box center [548, 188] width 343 height 69
click at [531, 191] on div at bounding box center [548, 188] width 343 height 69
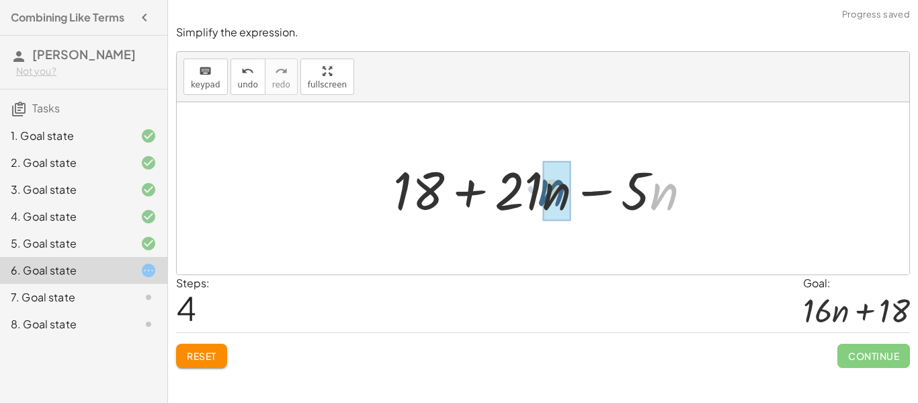
drag, startPoint x: 658, startPoint y: 192, endPoint x: 540, endPoint y: 188, distance: 117.7
click at [540, 188] on div at bounding box center [548, 188] width 323 height 69
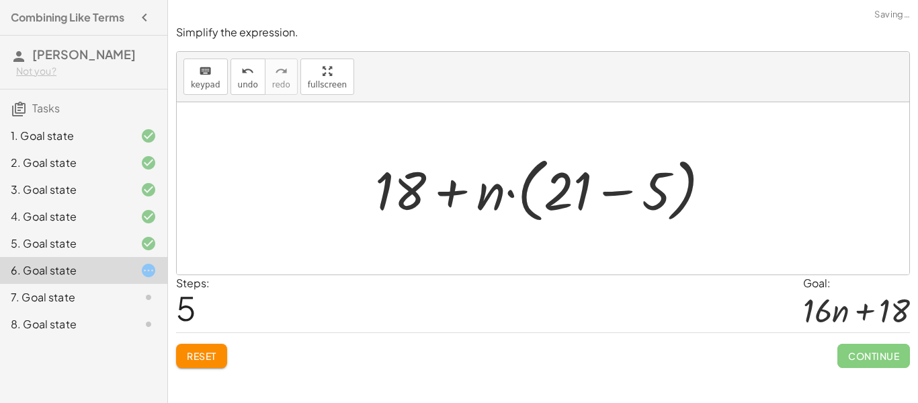
click at [619, 194] on div at bounding box center [548, 188] width 360 height 77
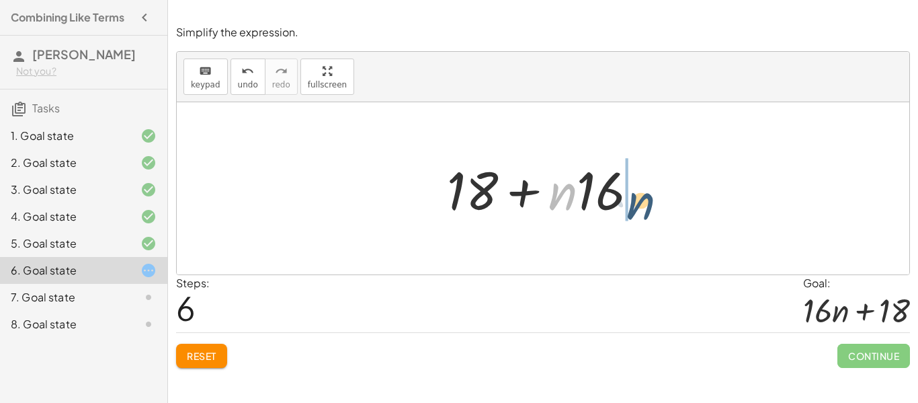
drag, startPoint x: 566, startPoint y: 196, endPoint x: 675, endPoint y: 217, distance: 110.9
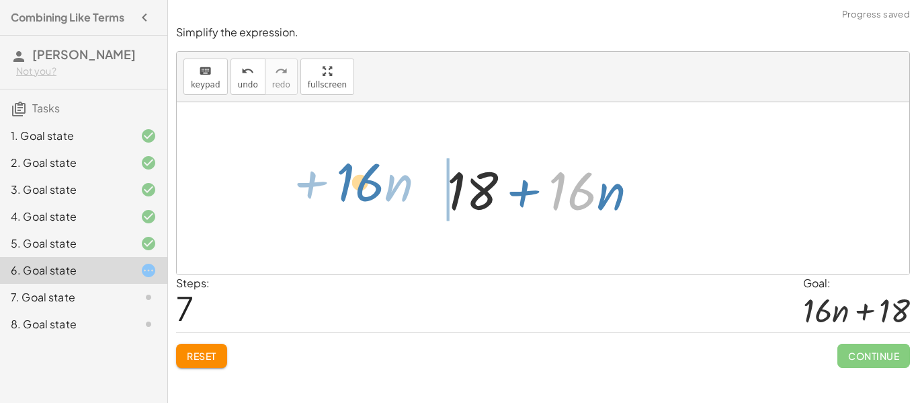
drag, startPoint x: 584, startPoint y: 203, endPoint x: 369, endPoint y: 196, distance: 215.3
click at [369, 196] on div "− · 5 · n + · 3 · ( + 6 + · 7 · n ) + · 3 · ( + 6 + · 7 · n ) − · 5 · n + · 3 ·…" at bounding box center [543, 188] width 733 height 172
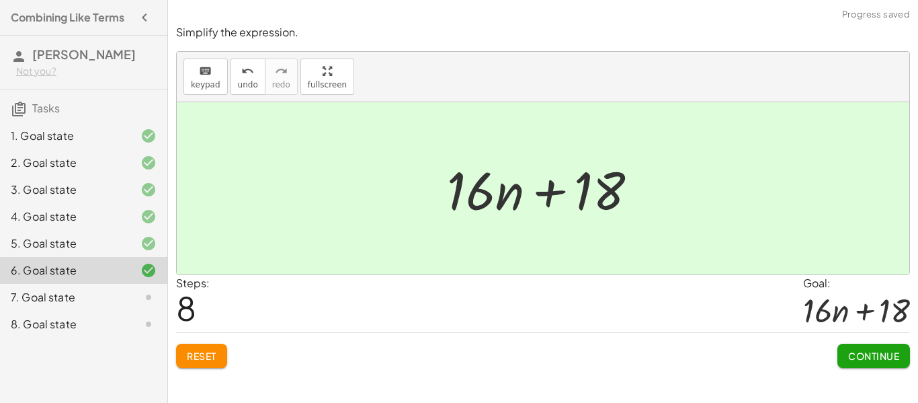
click at [855, 355] on span "Continue" at bounding box center [874, 356] width 51 height 12
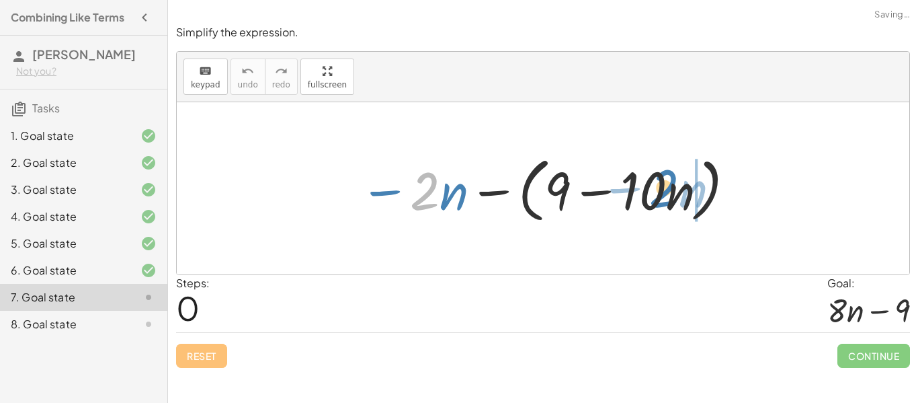
drag, startPoint x: 415, startPoint y: 190, endPoint x: 657, endPoint y: 186, distance: 242.1
click at [657, 186] on div at bounding box center [548, 188] width 391 height 77
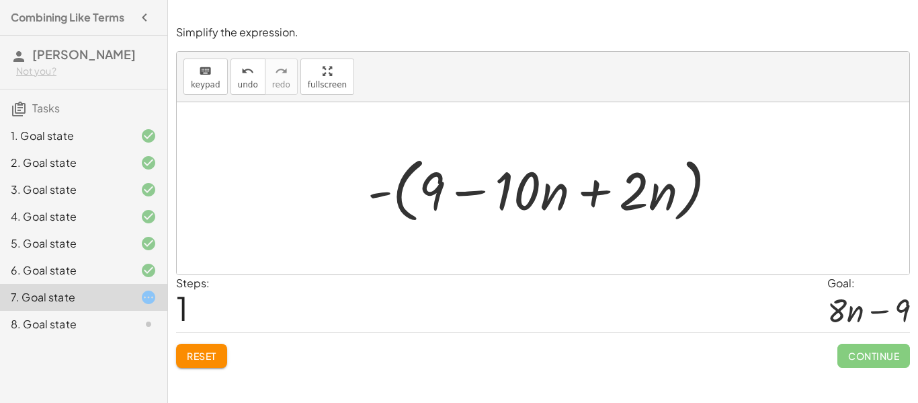
click at [207, 358] on span "Reset" at bounding box center [202, 356] width 30 height 12
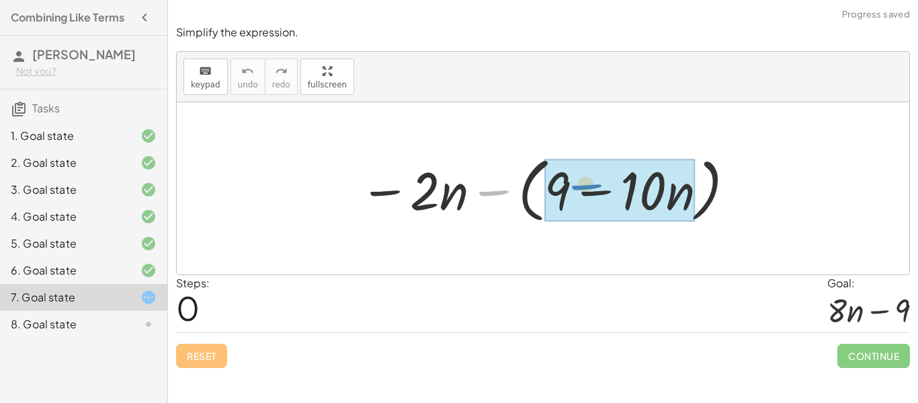
drag, startPoint x: 487, startPoint y: 191, endPoint x: 578, endPoint y: 187, distance: 91.5
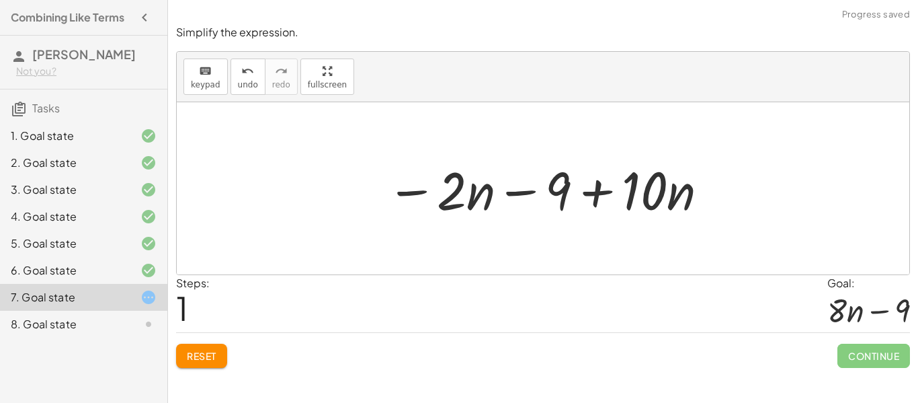
click at [604, 194] on div at bounding box center [549, 188] width 338 height 69
drag, startPoint x: 481, startPoint y: 193, endPoint x: 685, endPoint y: 199, distance: 204.5
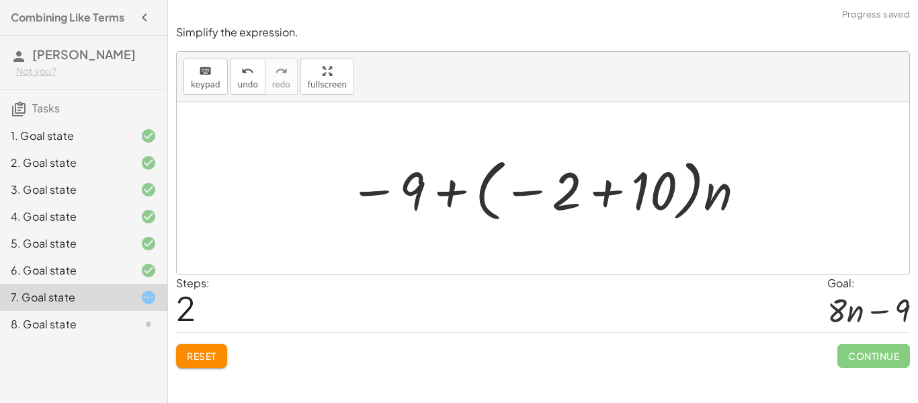
click at [660, 189] on div at bounding box center [548, 188] width 412 height 75
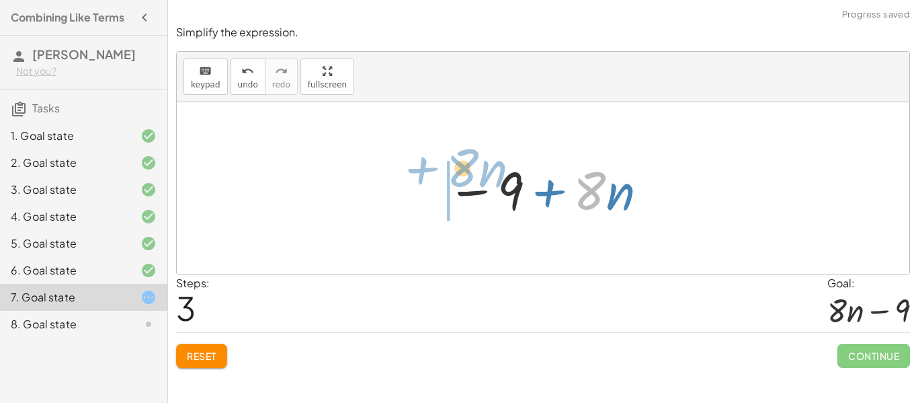
drag, startPoint x: 588, startPoint y: 197, endPoint x: 461, endPoint y: 175, distance: 129.0
click at [461, 175] on div at bounding box center [548, 188] width 216 height 69
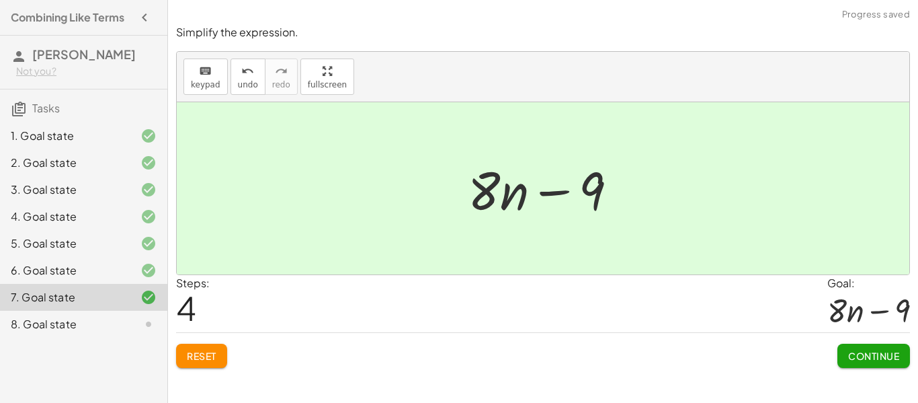
click at [852, 356] on span "Continue" at bounding box center [874, 356] width 51 height 12
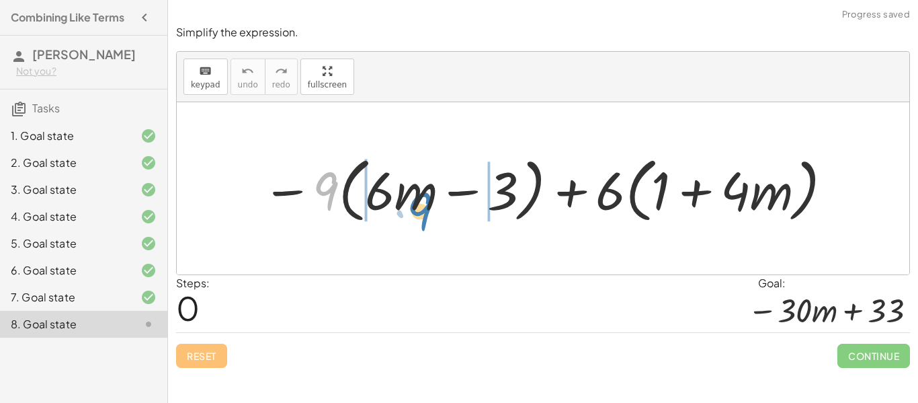
drag, startPoint x: 324, startPoint y: 180, endPoint x: 409, endPoint y: 197, distance: 87.2
click at [409, 197] on div at bounding box center [549, 188] width 586 height 77
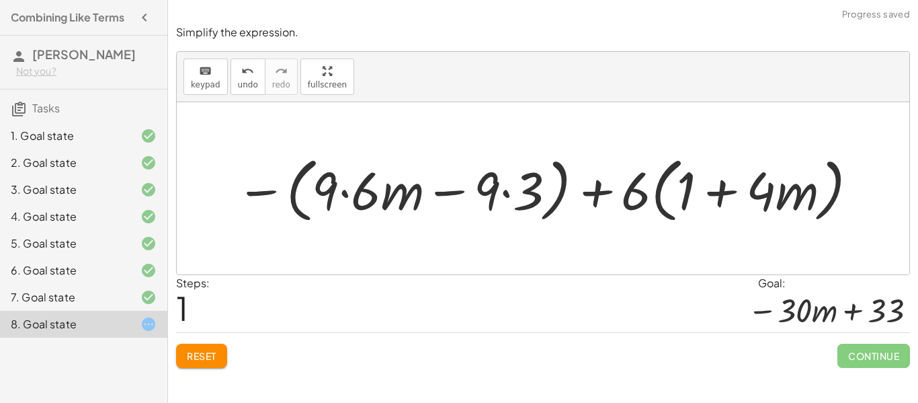
click at [334, 191] on div at bounding box center [547, 188] width 637 height 77
click at [198, 357] on span "Reset" at bounding box center [202, 356] width 30 height 12
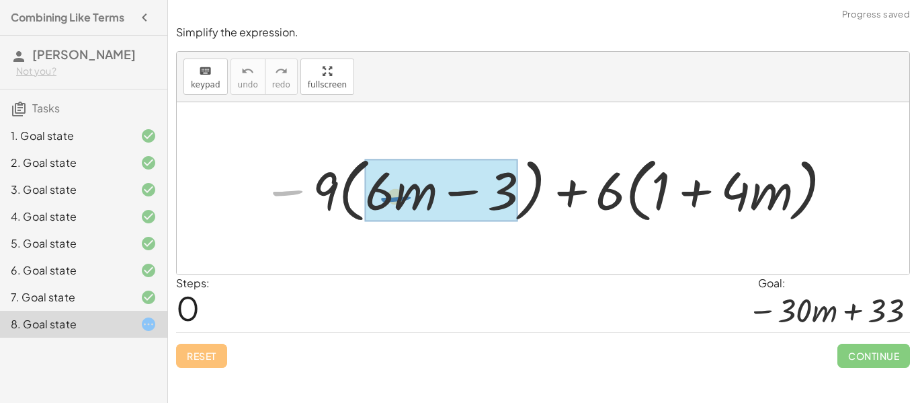
drag, startPoint x: 286, startPoint y: 192, endPoint x: 396, endPoint y: 197, distance: 109.7
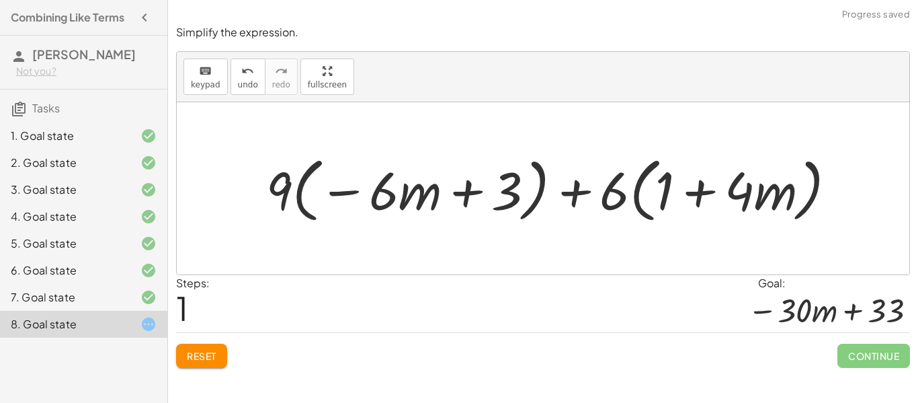
click at [461, 192] on div at bounding box center [557, 188] width 595 height 77
drag, startPoint x: 286, startPoint y: 190, endPoint x: 494, endPoint y: 202, distance: 208.1
click at [494, 202] on div at bounding box center [557, 188] width 595 height 77
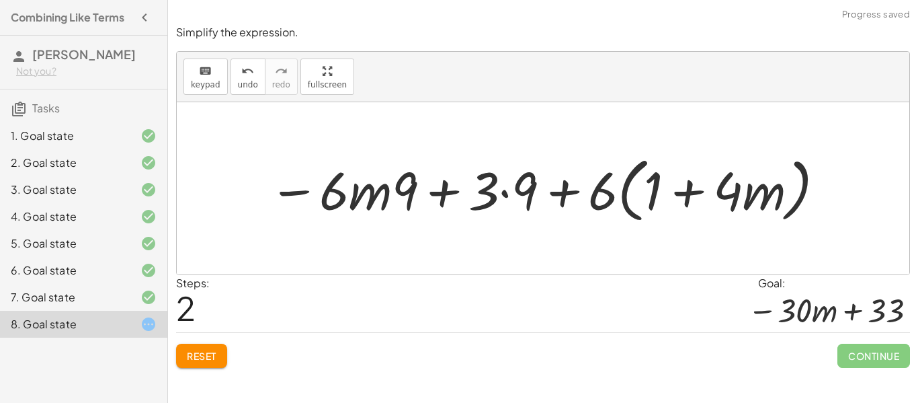
click at [404, 189] on div at bounding box center [548, 188] width 572 height 77
click at [510, 194] on div at bounding box center [548, 188] width 572 height 77
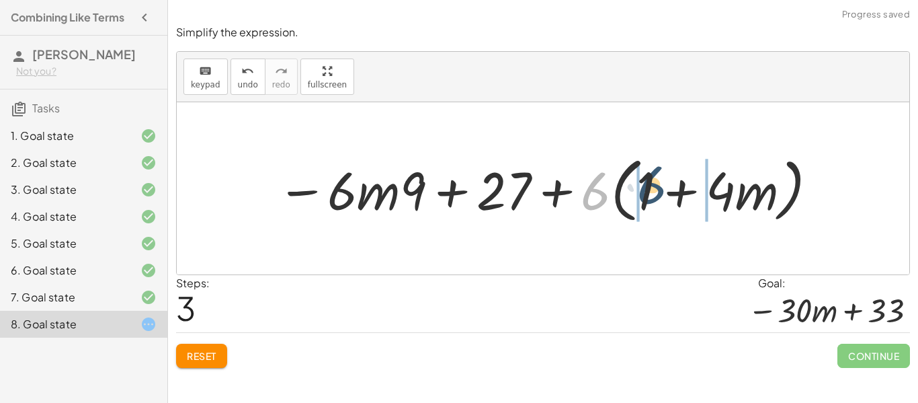
drag, startPoint x: 592, startPoint y: 197, endPoint x: 654, endPoint y: 192, distance: 62.0
click at [654, 192] on div at bounding box center [548, 188] width 556 height 77
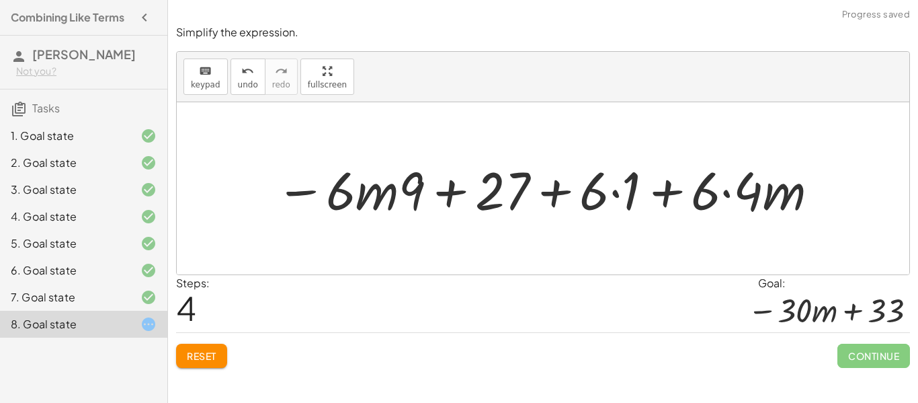
click at [637, 191] on div at bounding box center [548, 188] width 559 height 69
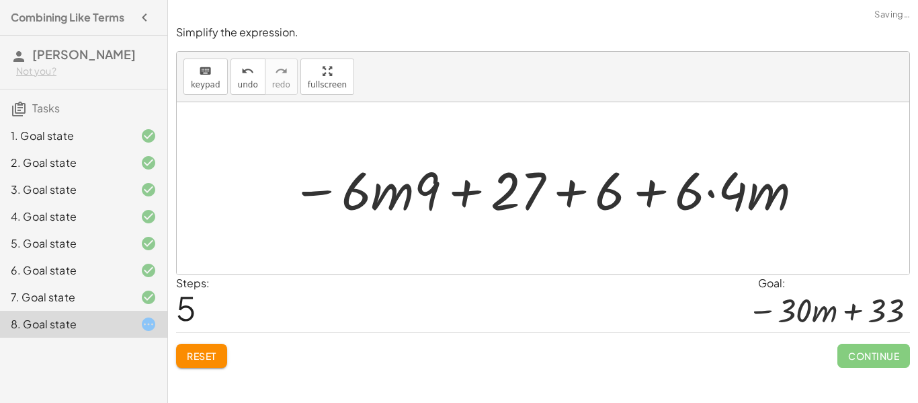
click at [698, 192] on div at bounding box center [547, 188] width 527 height 69
click at [730, 190] on div at bounding box center [547, 188] width 527 height 69
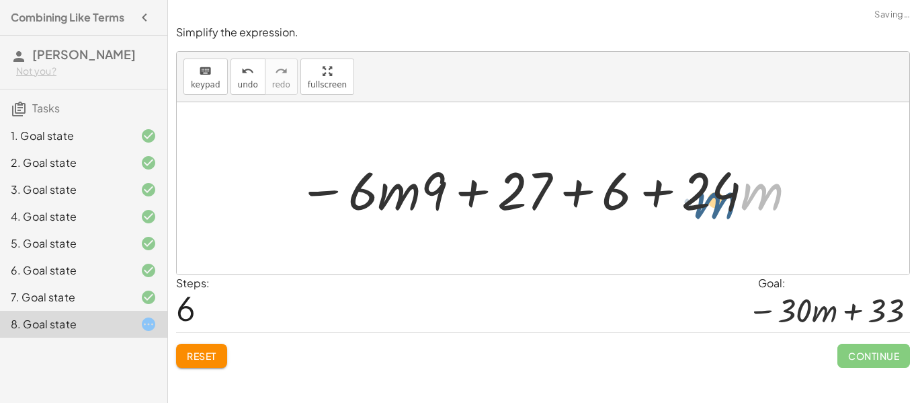
drag, startPoint x: 756, startPoint y: 199, endPoint x: 710, endPoint y: 208, distance: 47.2
click at [710, 208] on div at bounding box center [548, 188] width 514 height 69
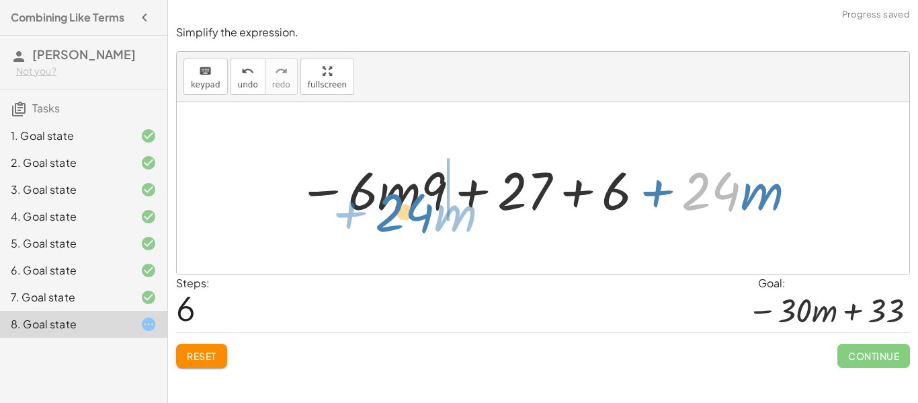
drag, startPoint x: 728, startPoint y: 188, endPoint x: 419, endPoint y: 202, distance: 309.7
click at [419, 202] on div at bounding box center [548, 188] width 514 height 69
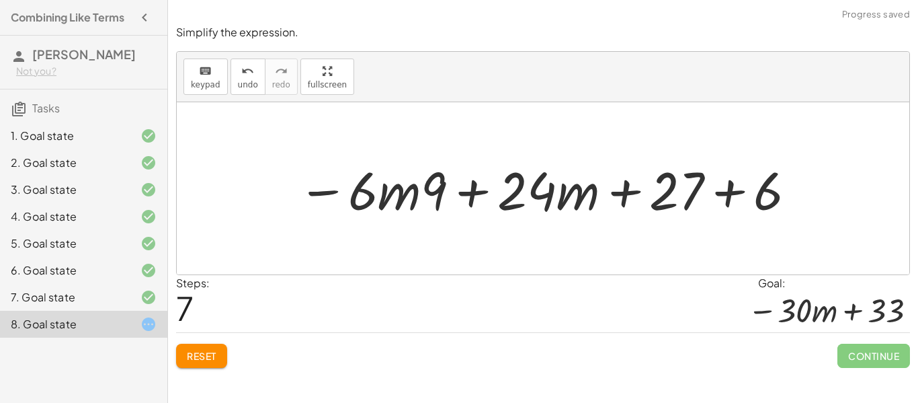
click at [440, 193] on div at bounding box center [548, 188] width 514 height 69
click at [409, 192] on div at bounding box center [548, 188] width 514 height 69
click at [471, 192] on div at bounding box center [548, 188] width 514 height 69
drag, startPoint x: 335, startPoint y: 193, endPoint x: 475, endPoint y: 194, distance: 140.5
click at [475, 194] on div at bounding box center [548, 188] width 514 height 69
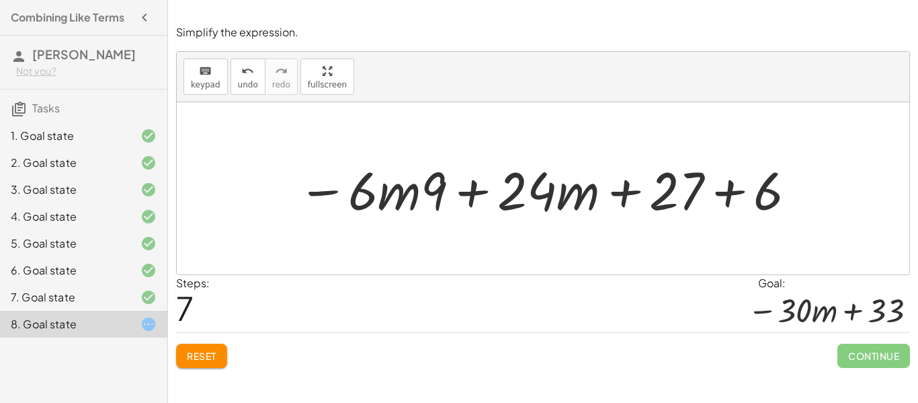
click at [219, 356] on button "Reset" at bounding box center [201, 356] width 51 height 24
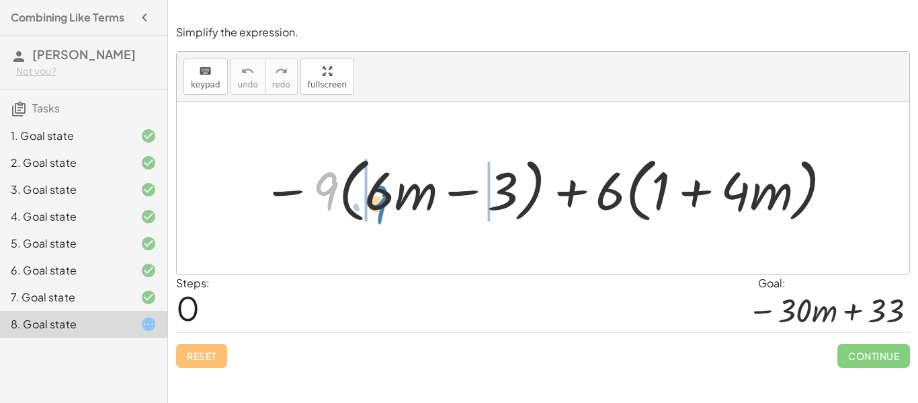
drag, startPoint x: 329, startPoint y: 183, endPoint x: 382, endPoint y: 196, distance: 54.0
click at [382, 196] on div at bounding box center [549, 188] width 586 height 77
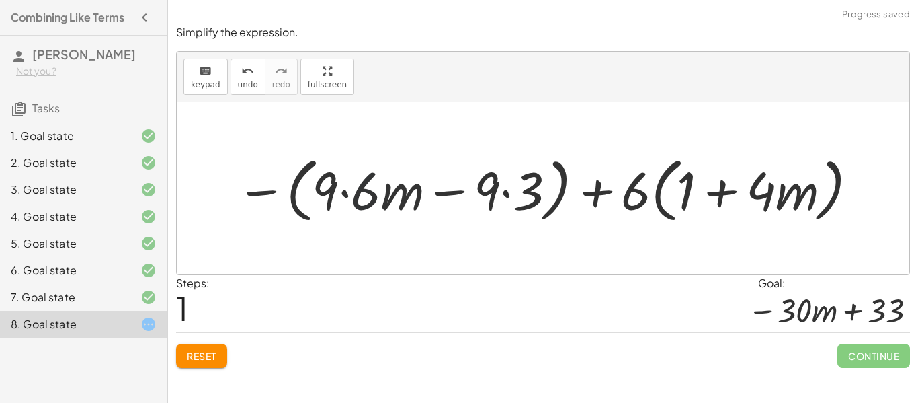
click at [356, 196] on div at bounding box center [547, 188] width 637 height 77
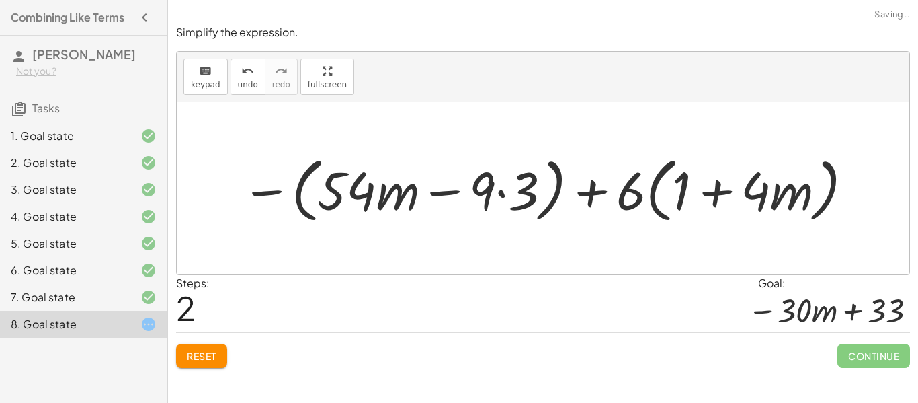
click at [525, 192] on div at bounding box center [548, 188] width 627 height 77
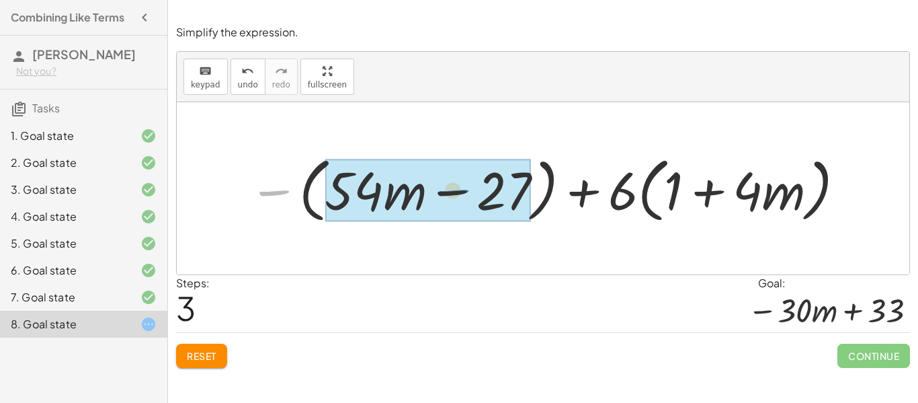
drag, startPoint x: 264, startPoint y: 192, endPoint x: 440, endPoint y: 197, distance: 175.6
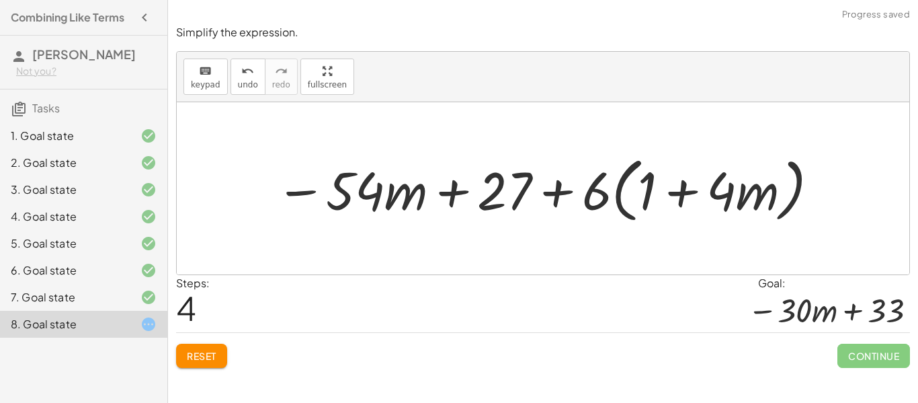
click at [307, 193] on div at bounding box center [548, 188] width 559 height 77
drag, startPoint x: 600, startPoint y: 210, endPoint x: 651, endPoint y: 202, distance: 51.8
click at [651, 202] on div at bounding box center [548, 188] width 559 height 77
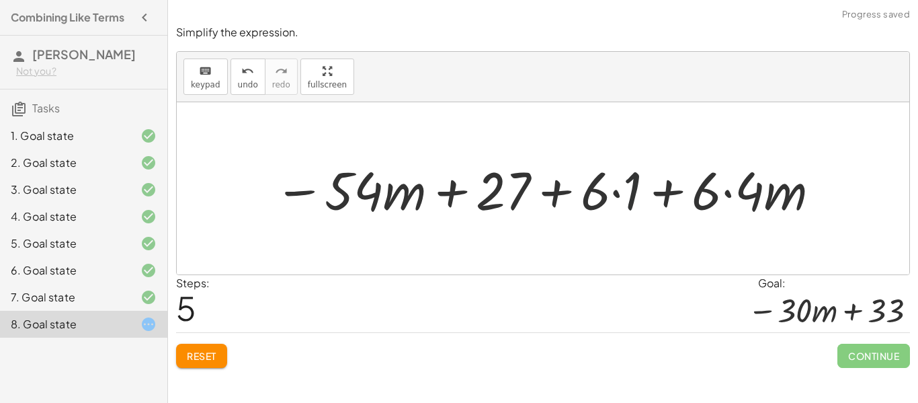
click at [631, 195] on div at bounding box center [548, 188] width 561 height 69
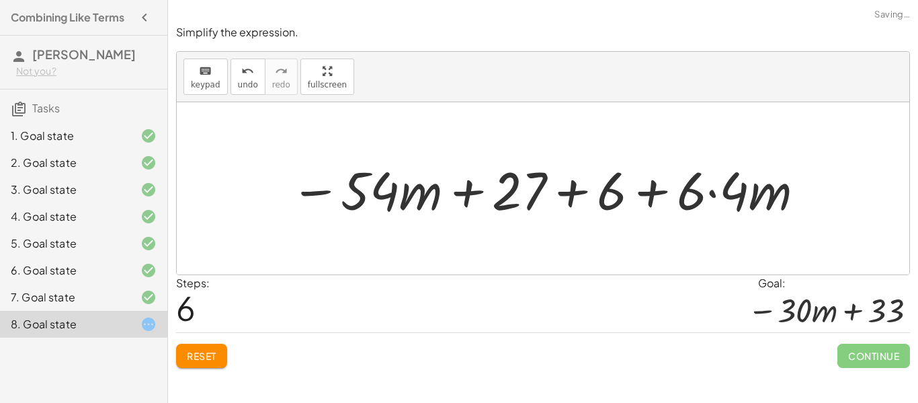
click at [733, 198] on div at bounding box center [549, 188] width 530 height 69
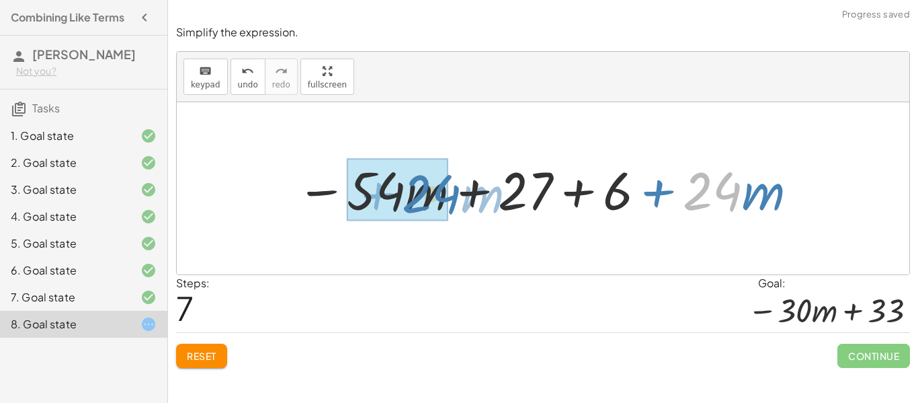
drag, startPoint x: 727, startPoint y: 202, endPoint x: 441, endPoint y: 205, distance: 285.8
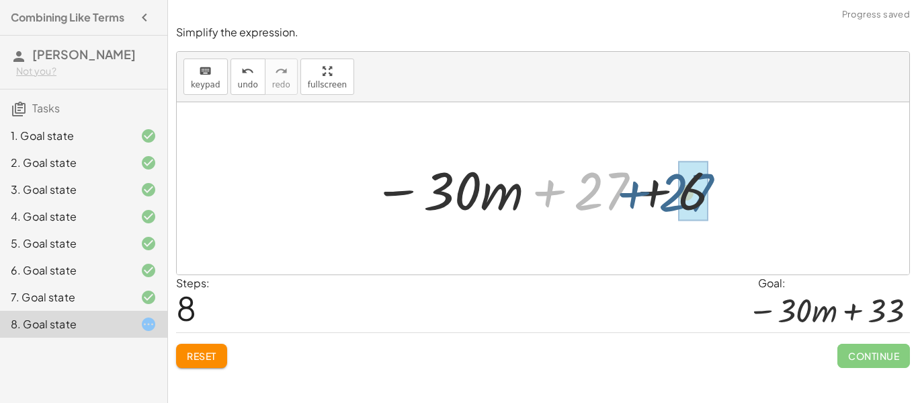
drag, startPoint x: 601, startPoint y: 190, endPoint x: 693, endPoint y: 192, distance: 92.1
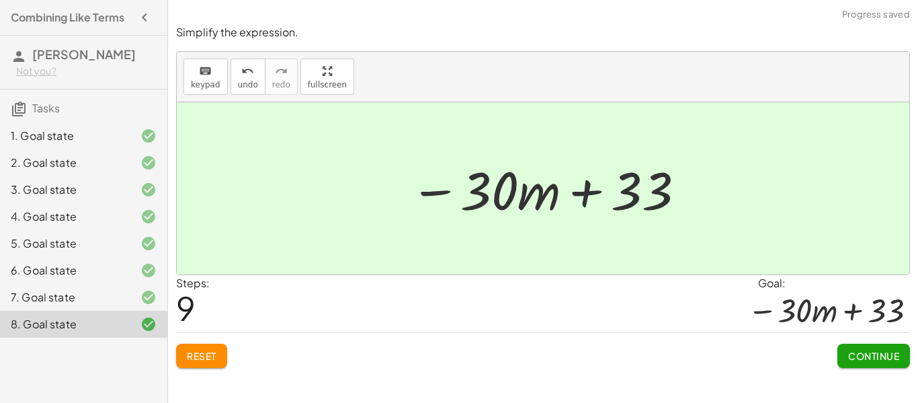
click at [877, 359] on span "Continue" at bounding box center [874, 356] width 51 height 12
